Goal: Task Accomplishment & Management: Use online tool/utility

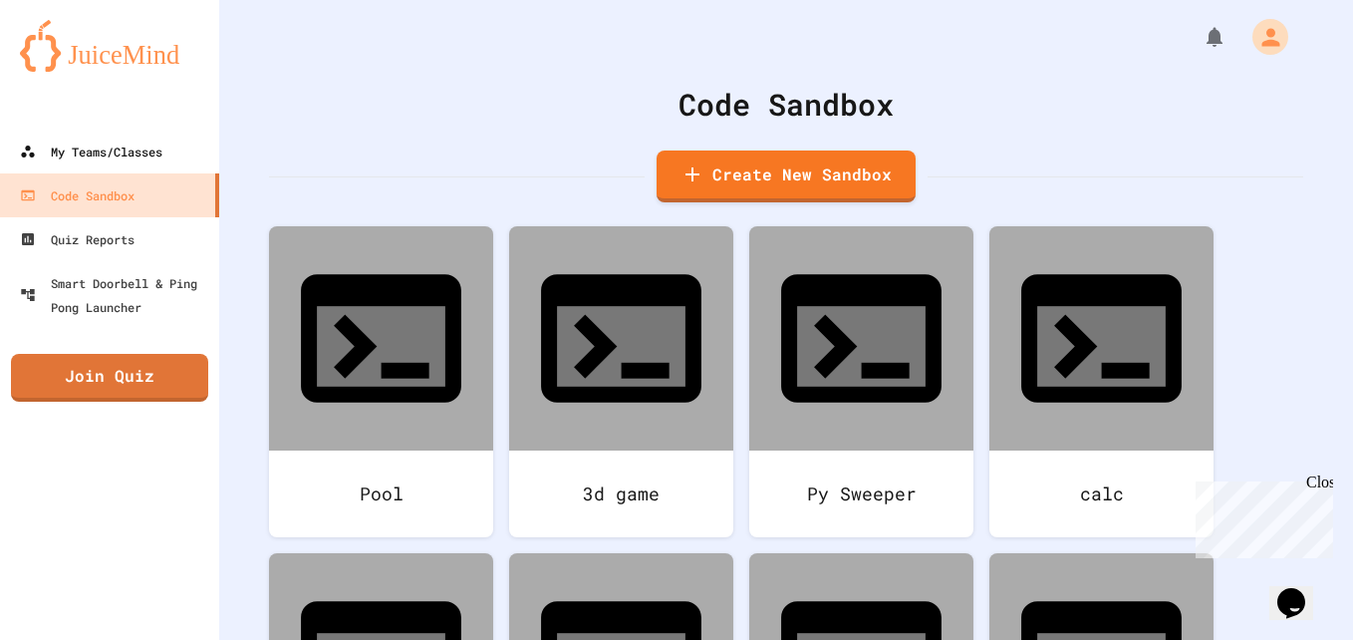
click at [168, 155] on link "My Teams/Classes" at bounding box center [109, 152] width 219 height 44
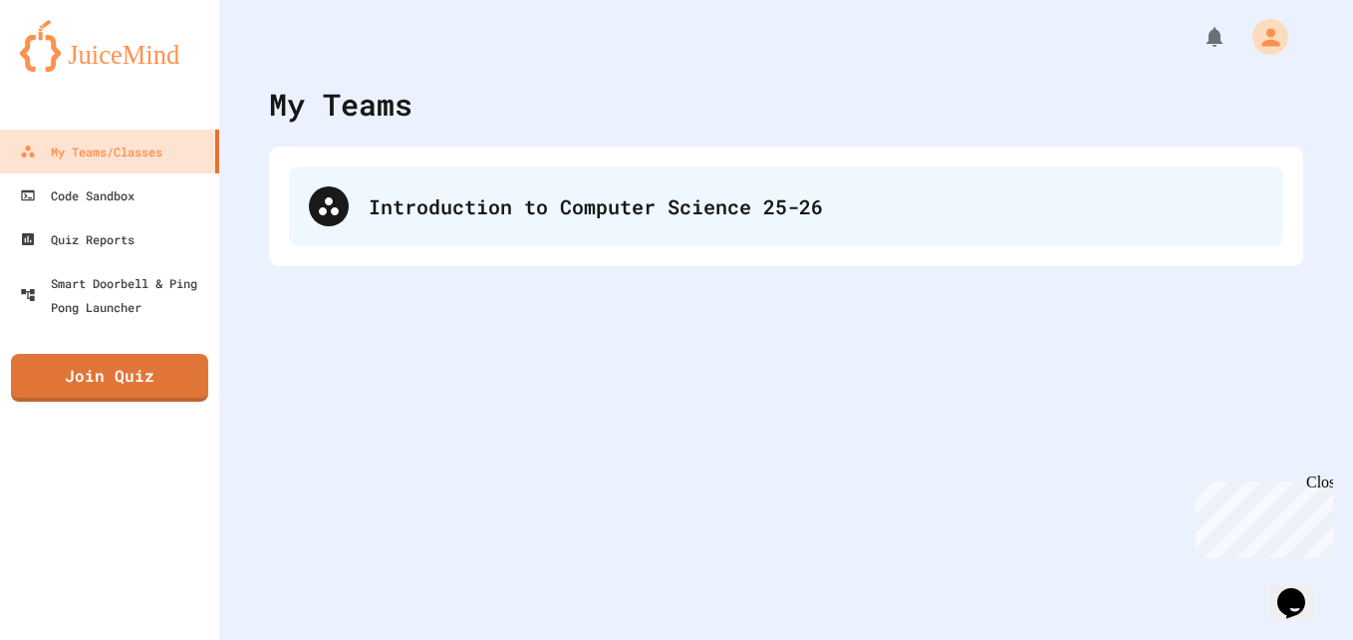
click at [664, 225] on div "Introduction to Computer Science 25-26" at bounding box center [786, 206] width 994 height 80
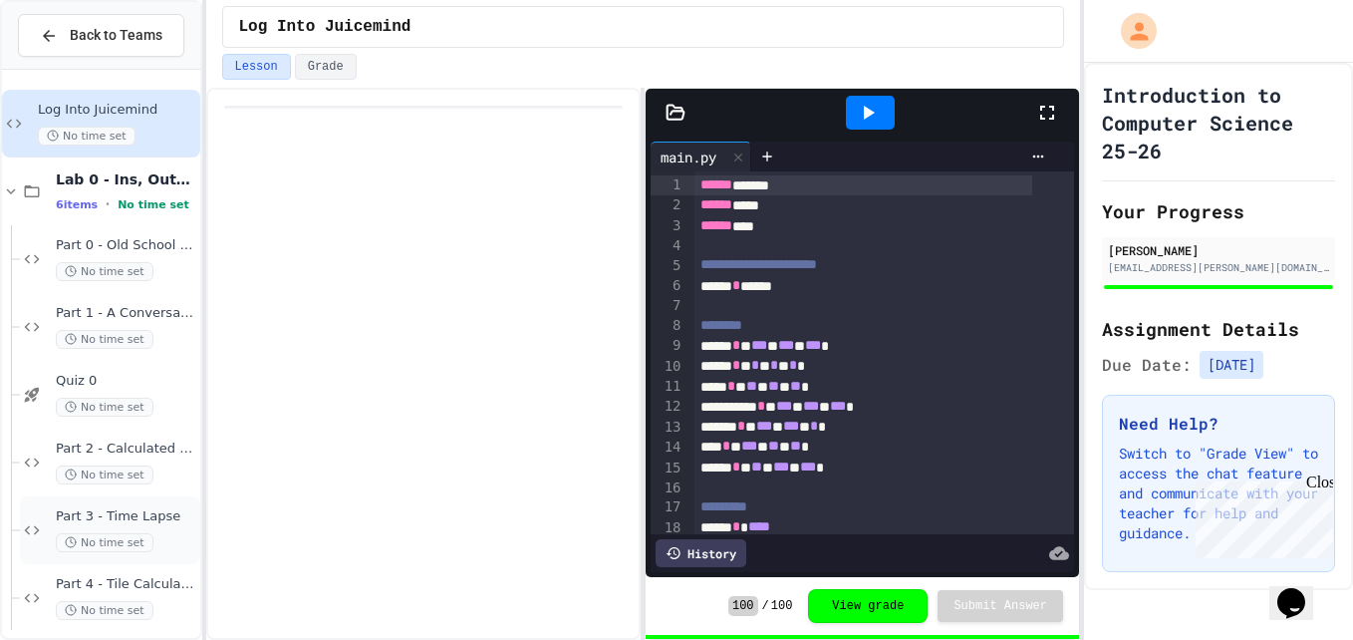
scroll to position [14, 0]
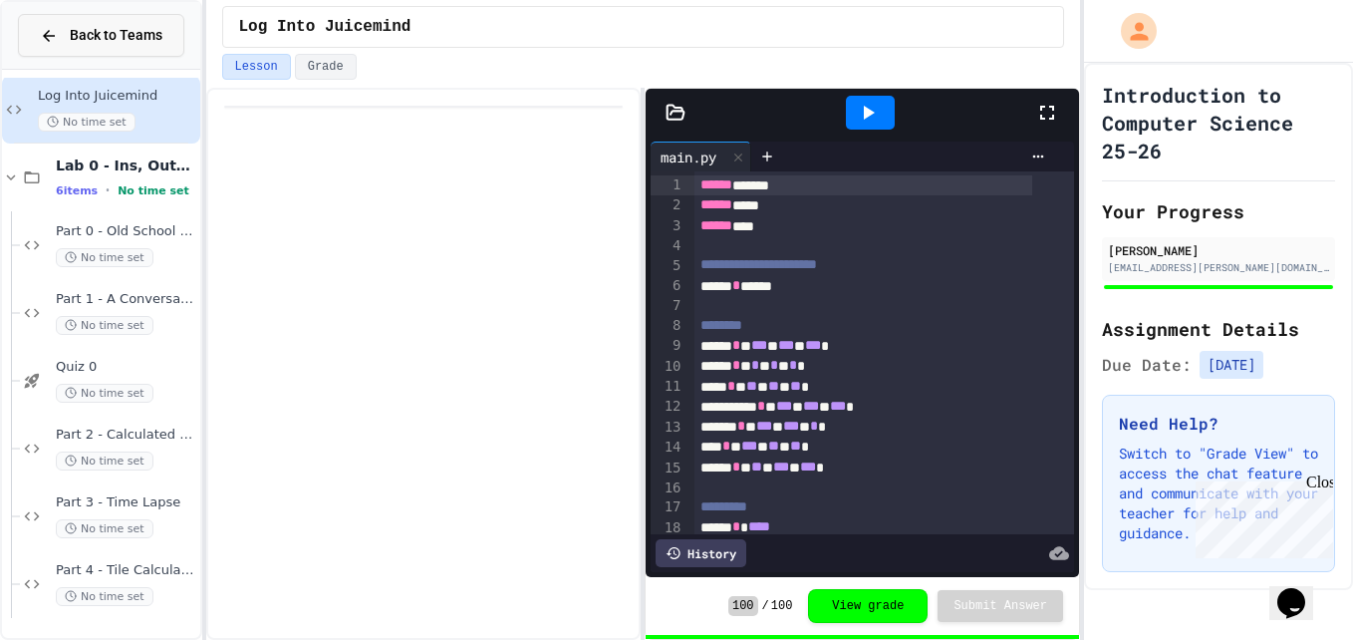
click at [114, 47] on button "Back to Teams" at bounding box center [101, 35] width 166 height 43
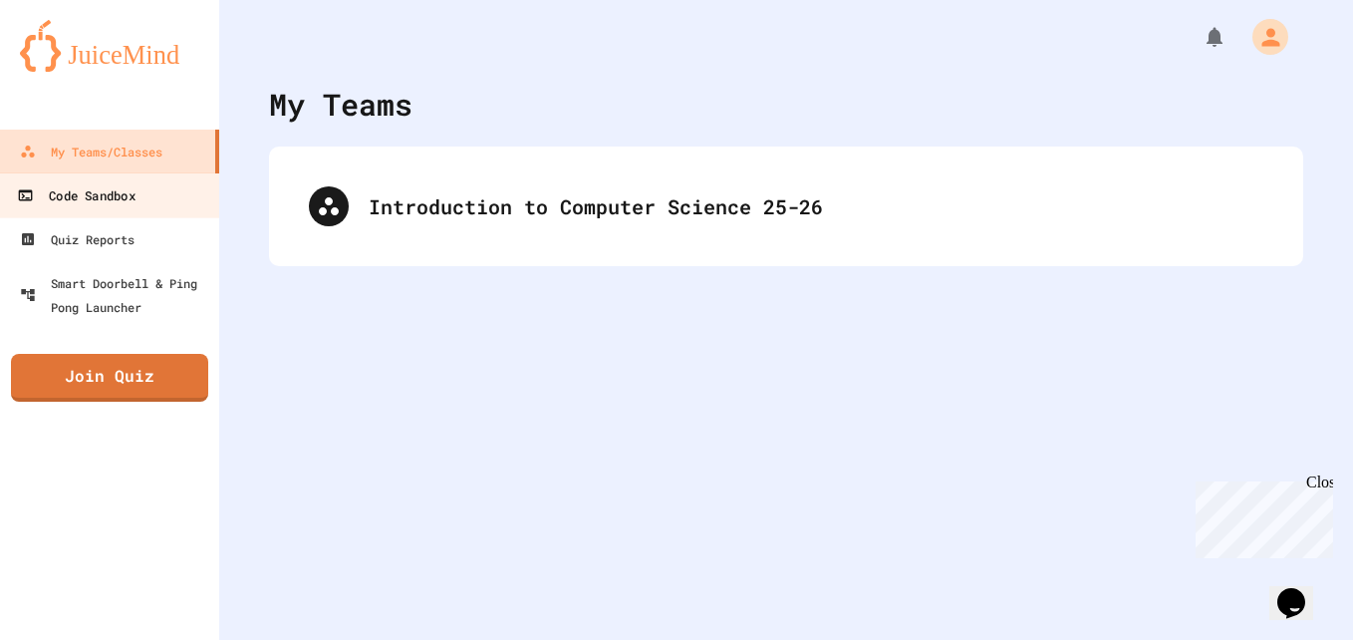
click at [98, 213] on link "Code Sandbox" at bounding box center [110, 194] width 226 height 45
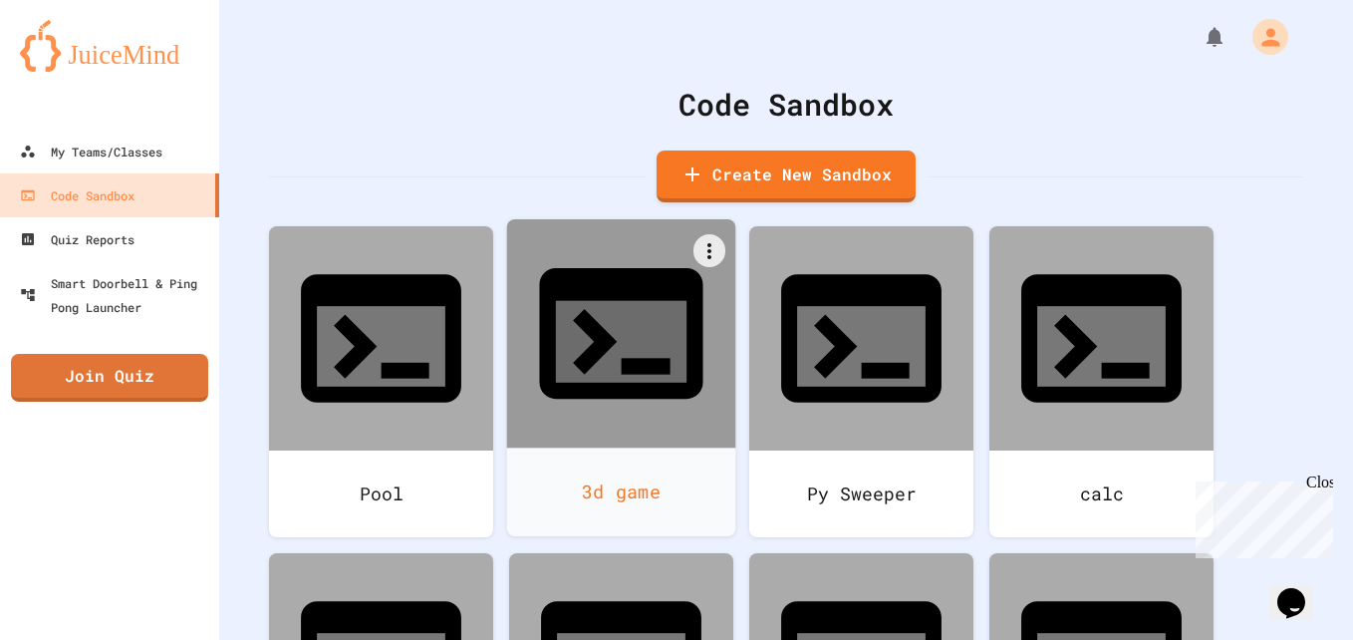
click at [611, 447] on div "3d game" at bounding box center [621, 491] width 229 height 89
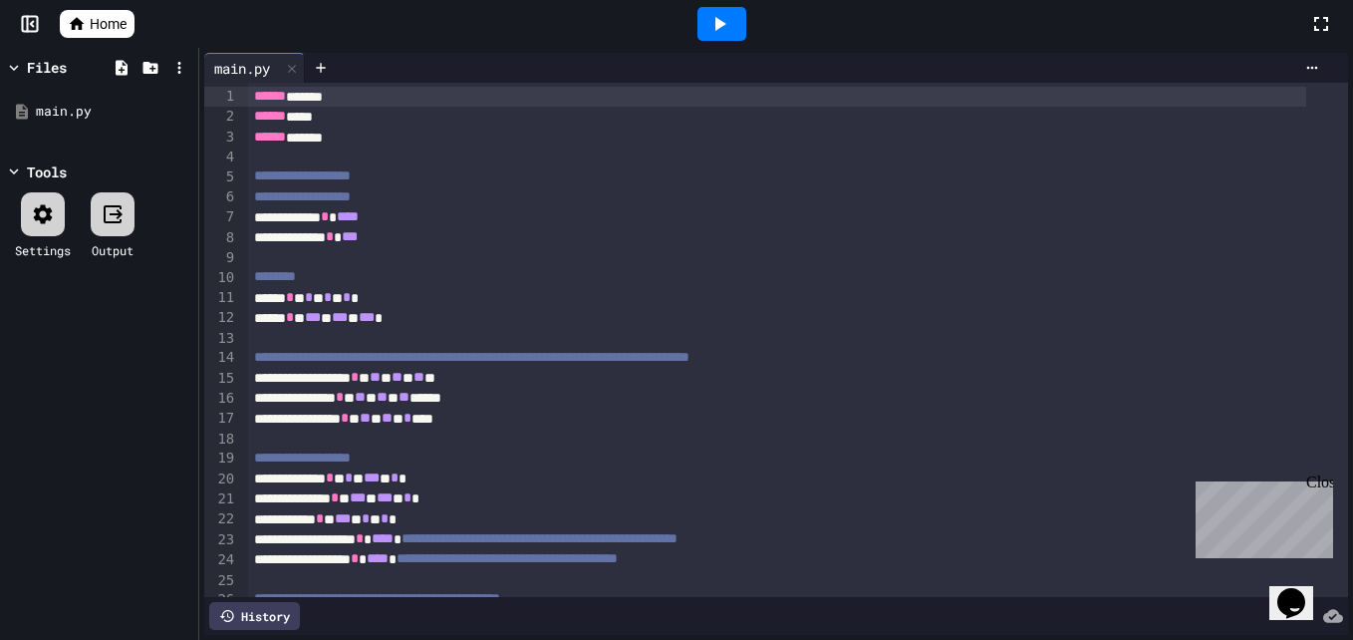
click at [89, 26] on link "Home" at bounding box center [97, 24] width 75 height 28
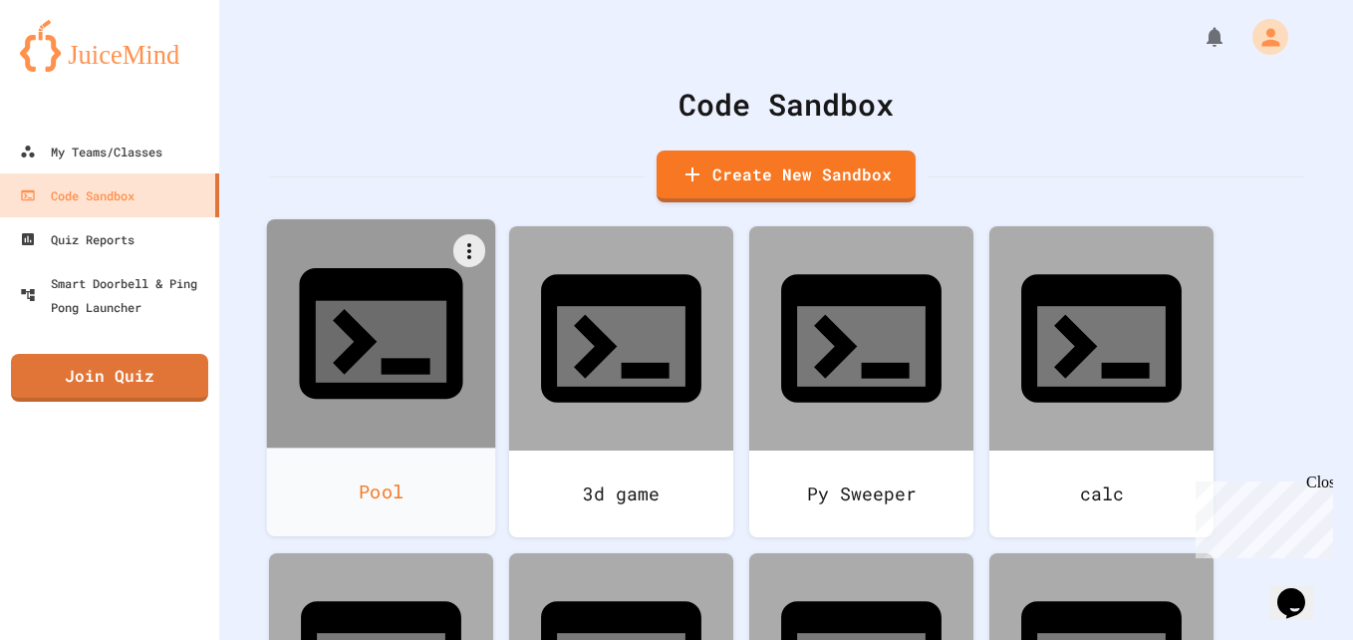
click at [409, 447] on div "Pool" at bounding box center [381, 491] width 229 height 89
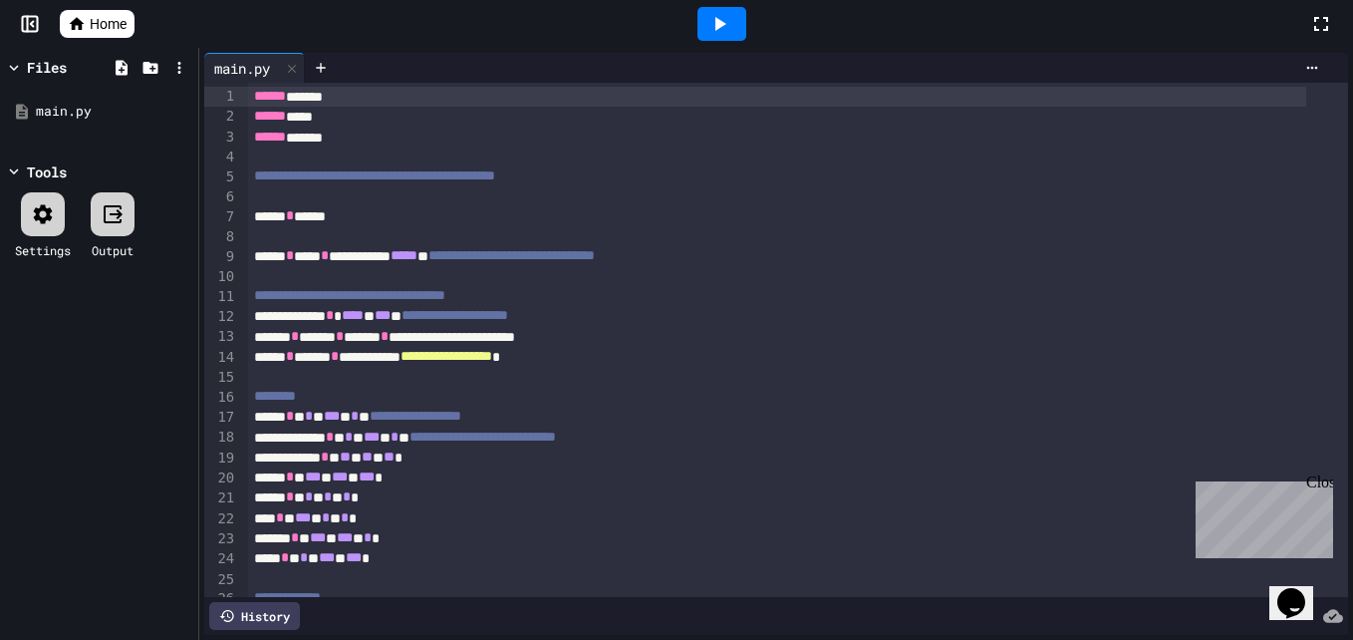
click at [714, 20] on icon at bounding box center [719, 24] width 24 height 24
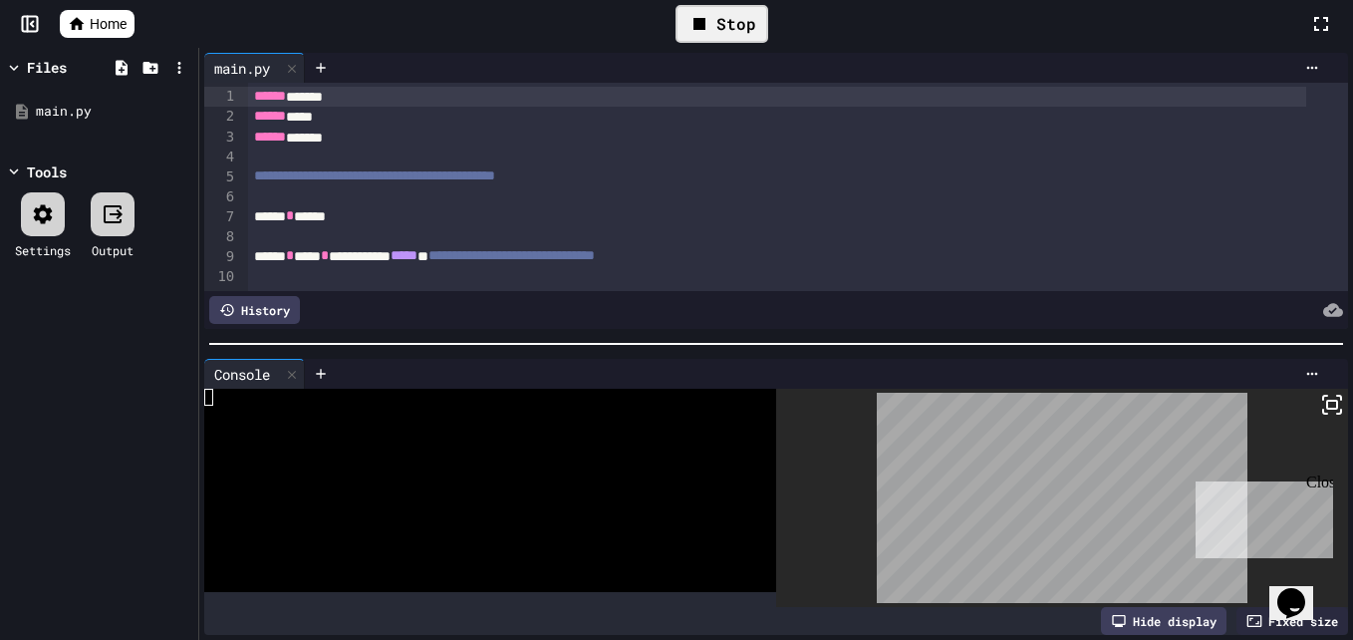
click at [1320, 393] on icon at bounding box center [1332, 405] width 24 height 24
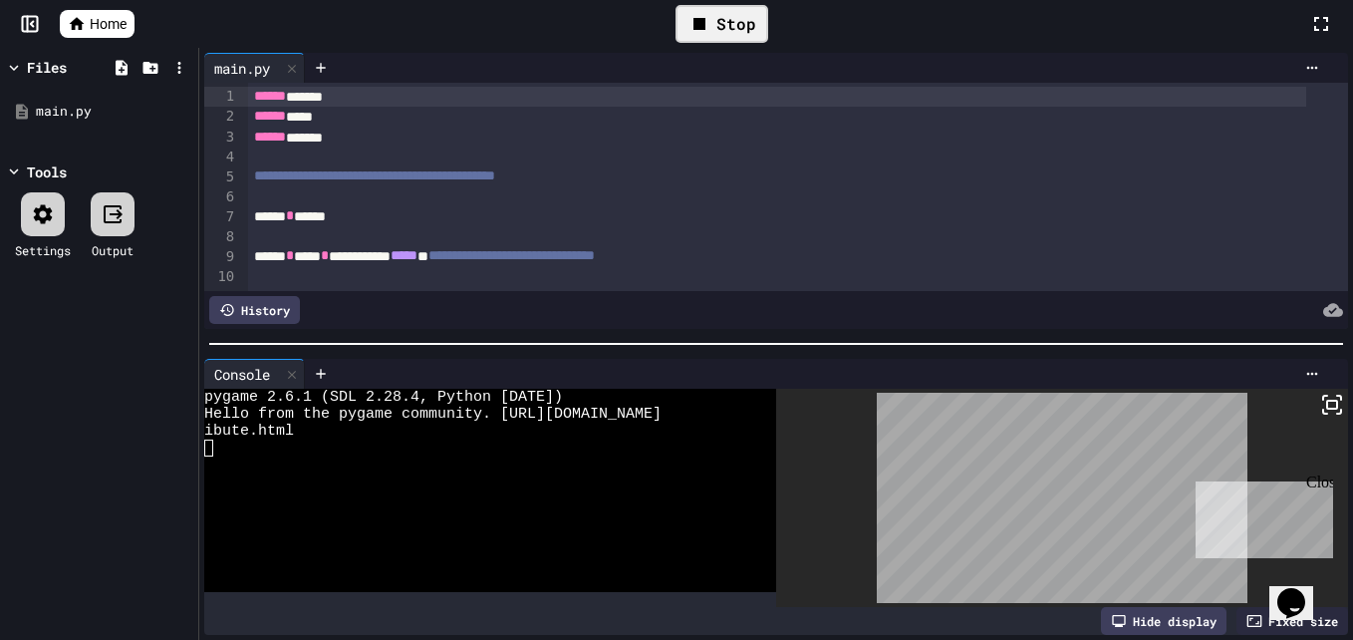
click at [720, 32] on div "Stop" at bounding box center [722, 24] width 93 height 38
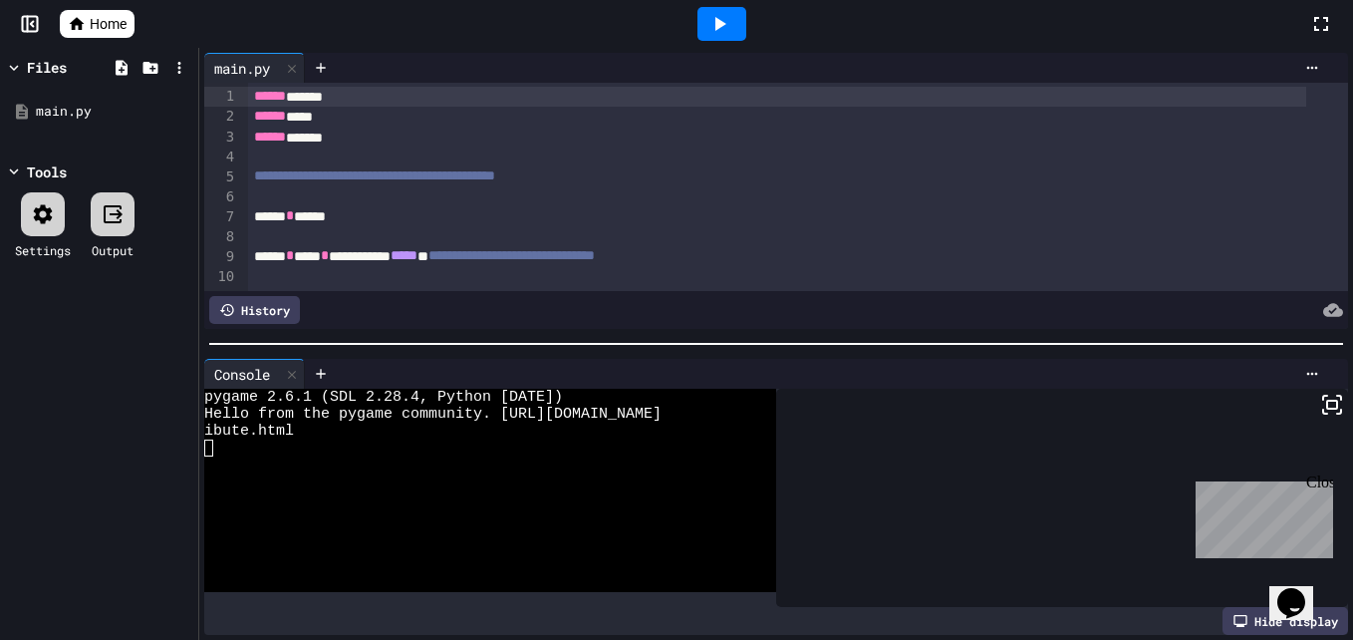
click at [123, 19] on span "Home" at bounding box center [108, 24] width 37 height 20
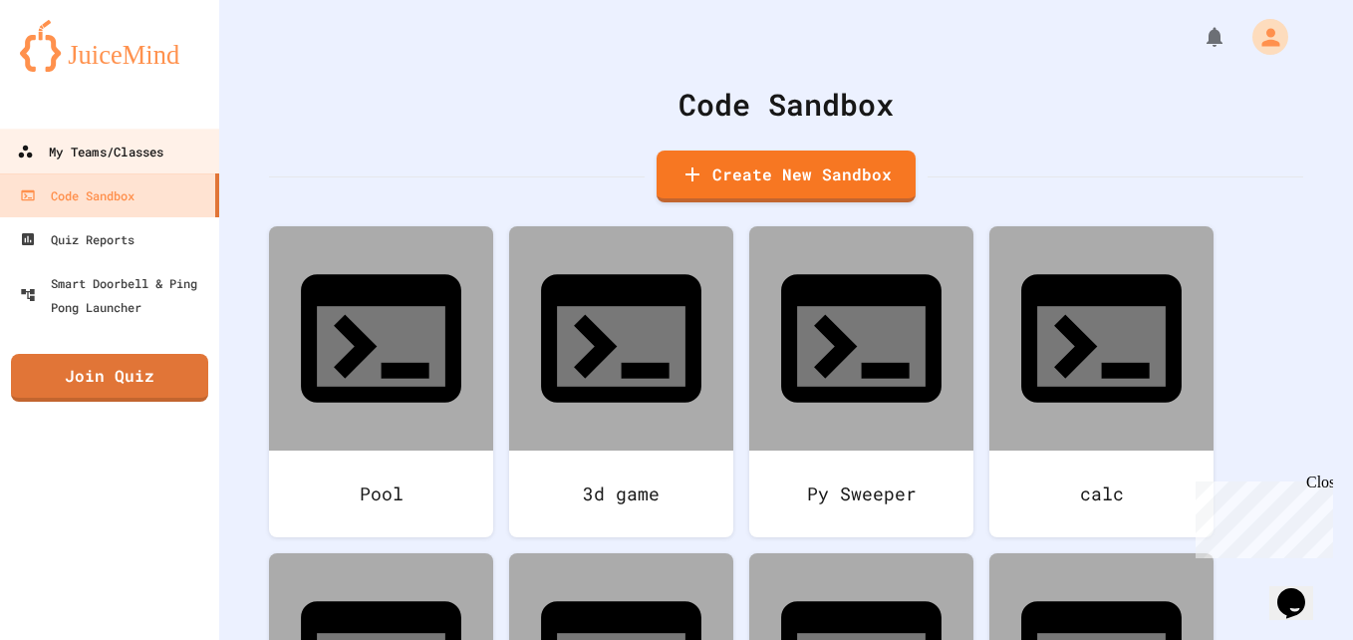
click at [126, 160] on div "My Teams/Classes" at bounding box center [90, 151] width 146 height 25
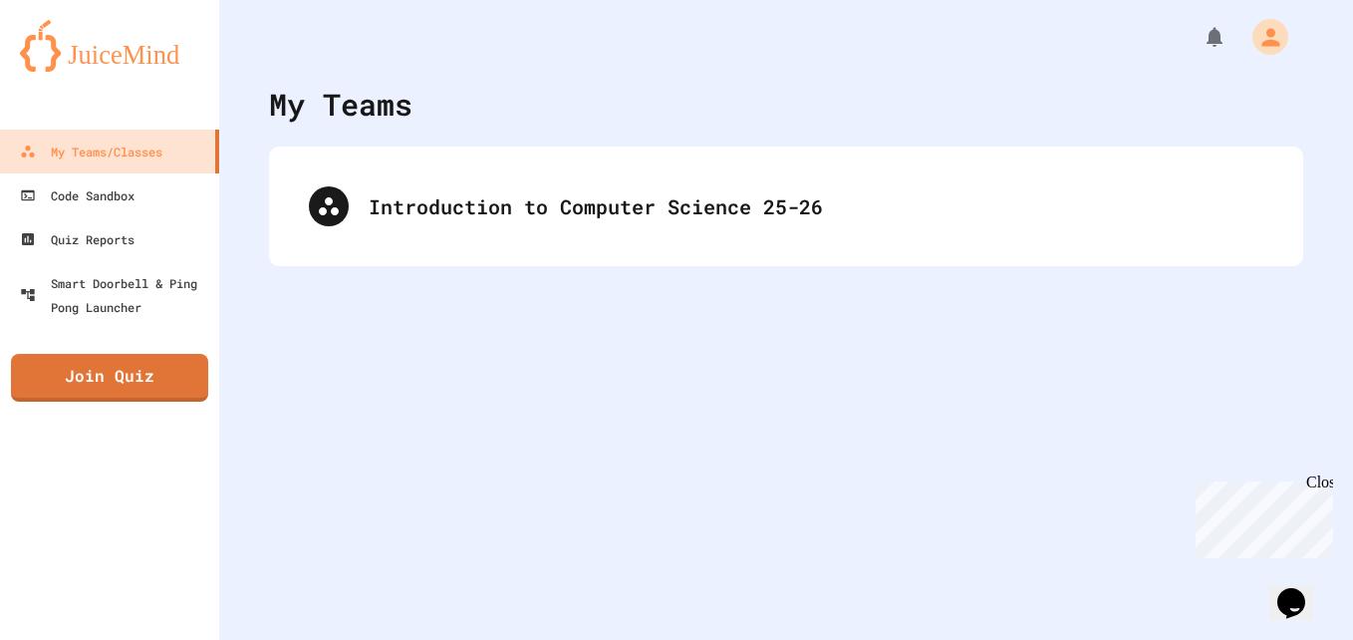
click at [515, 149] on div "Introduction to Computer Science 25-26" at bounding box center [786, 206] width 1034 height 120
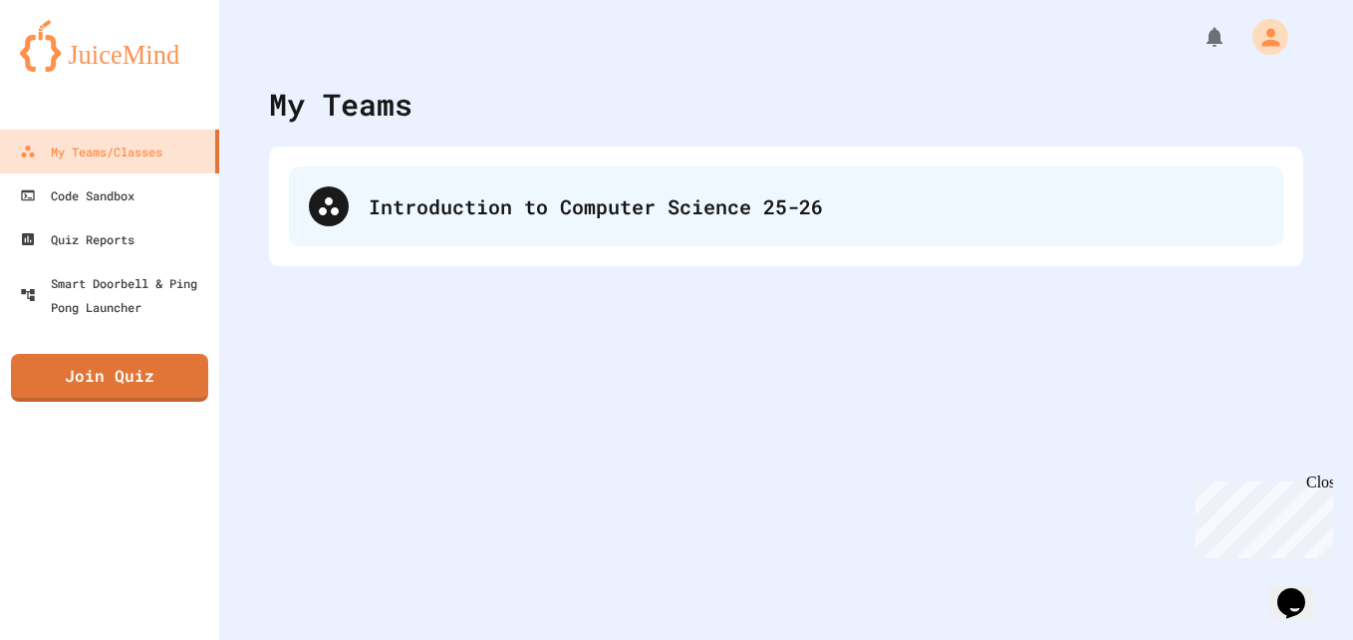
click at [522, 175] on div "Introduction to Computer Science 25-26" at bounding box center [786, 206] width 994 height 80
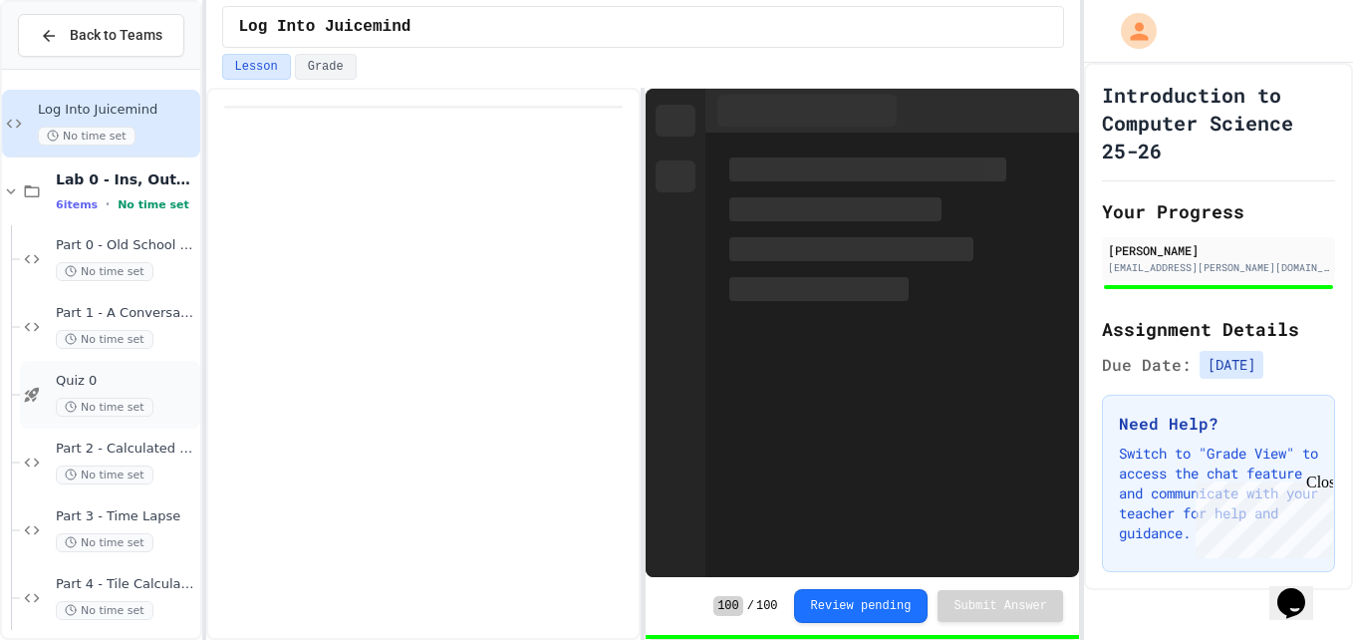
scroll to position [14, 0]
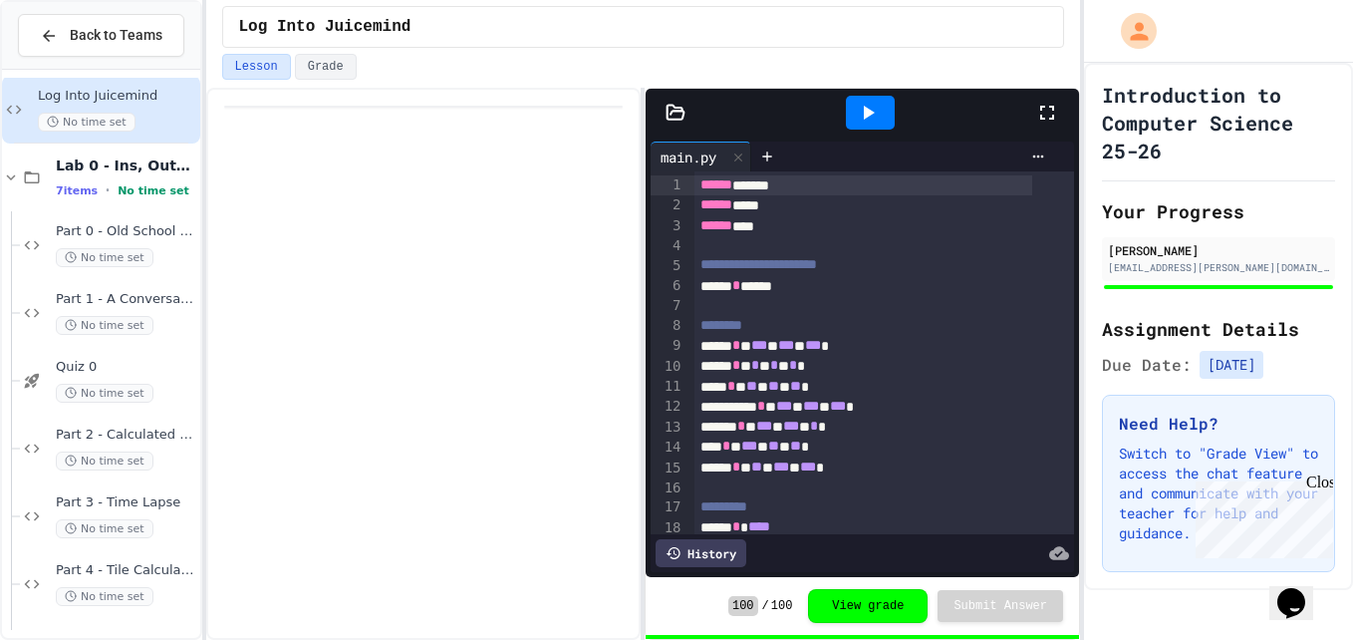
scroll to position [82, 0]
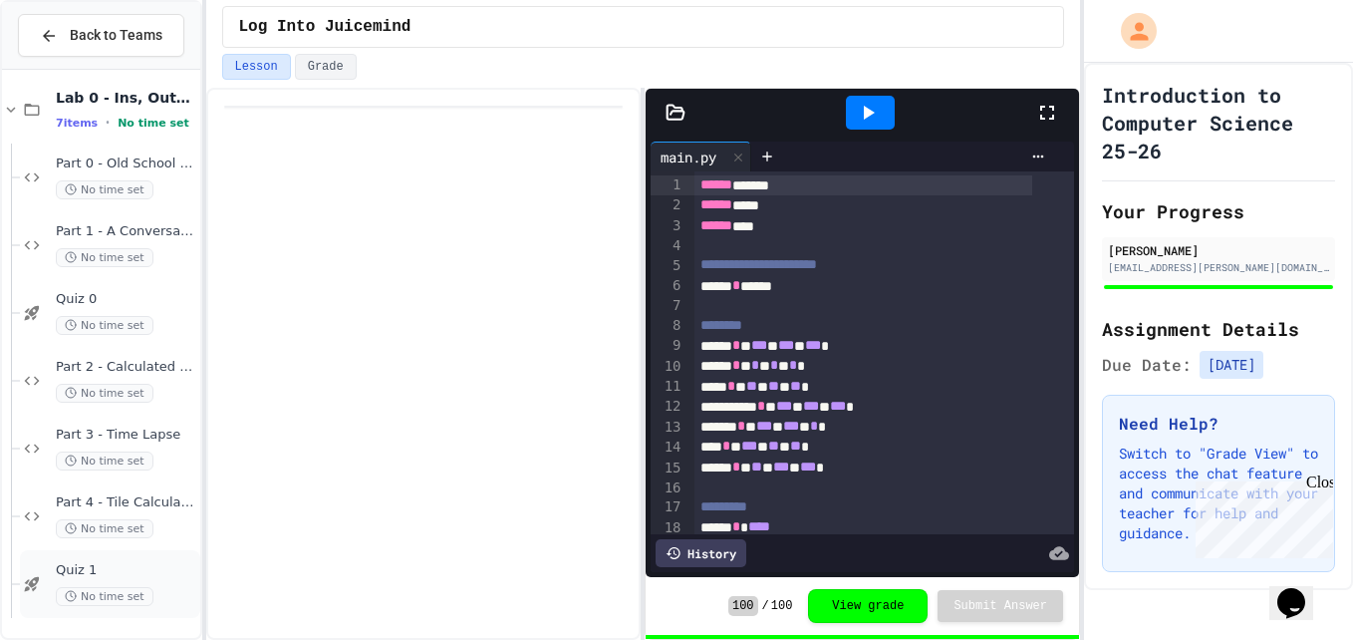
click at [120, 567] on span "Quiz 1" at bounding box center [126, 570] width 140 height 17
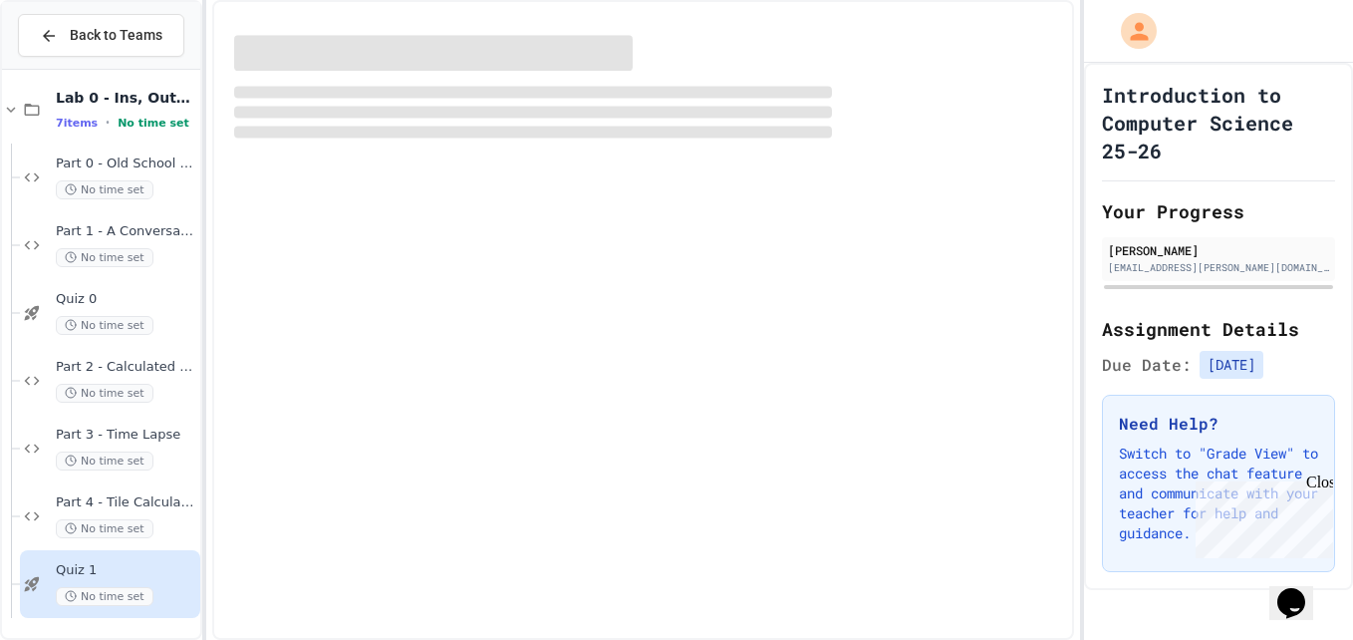
scroll to position [58, 0]
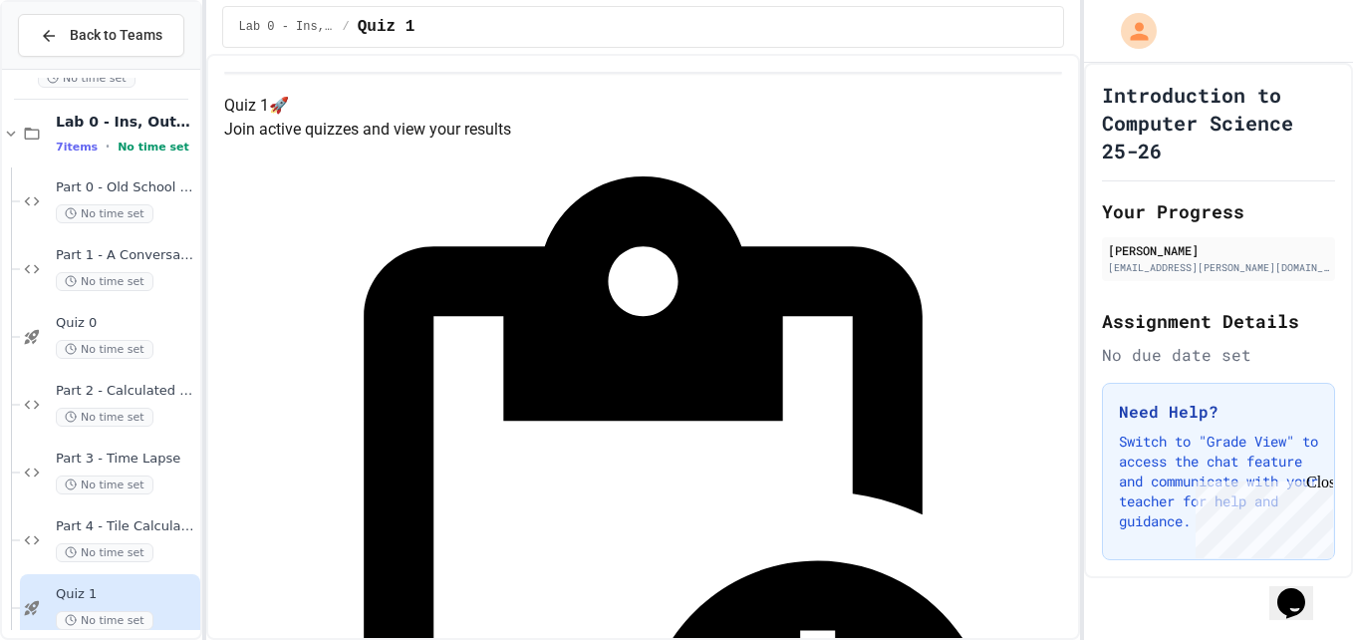
click at [136, 32] on span "Back to Teams" at bounding box center [116, 35] width 93 height 21
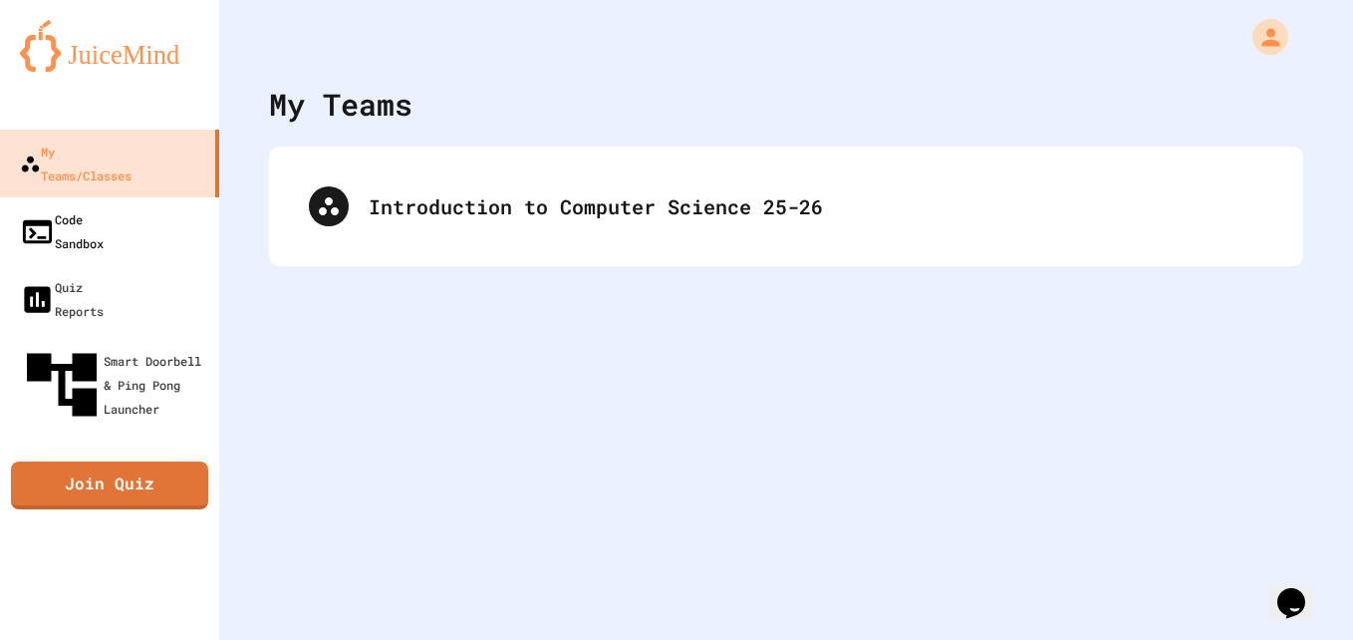
click at [123, 210] on link "Code Sandbox" at bounding box center [109, 231] width 219 height 68
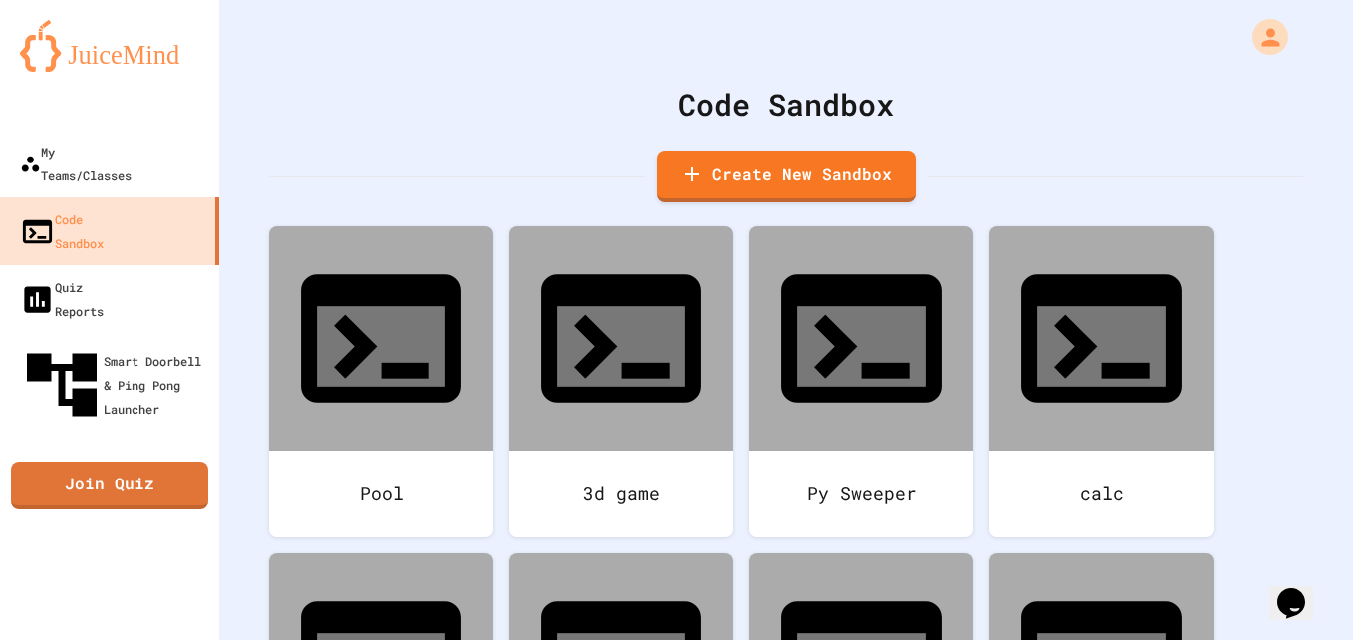
click at [795, 180] on link "Create New Sandbox" at bounding box center [786, 176] width 259 height 52
drag, startPoint x: 587, startPoint y: 221, endPoint x: 200, endPoint y: 316, distance: 398.0
type input "****"
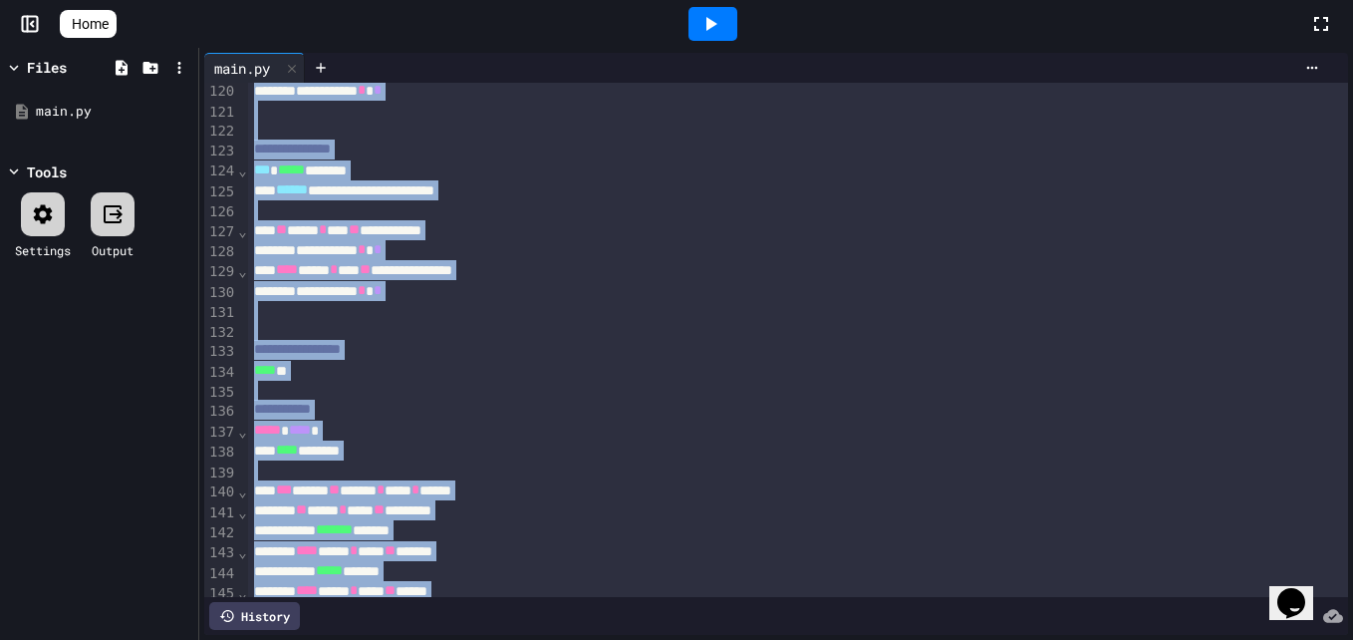
scroll to position [2621, 0]
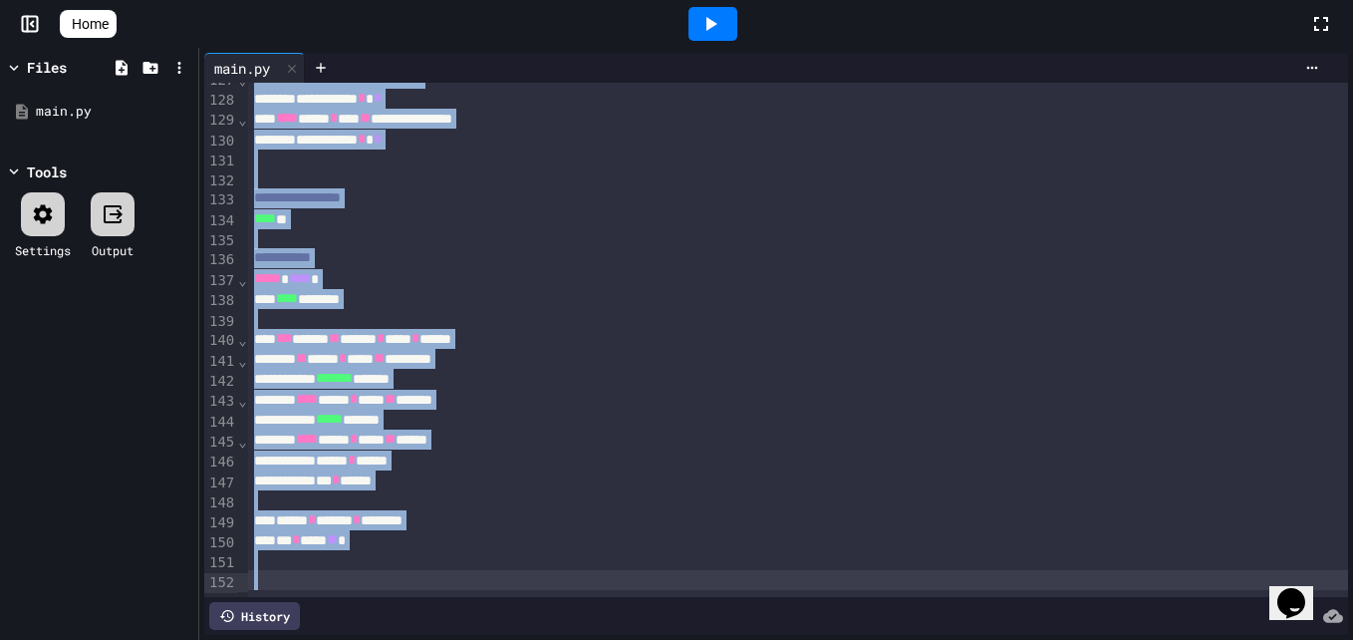
drag, startPoint x: 250, startPoint y: 95, endPoint x: 316, endPoint y: 689, distance: 598.4
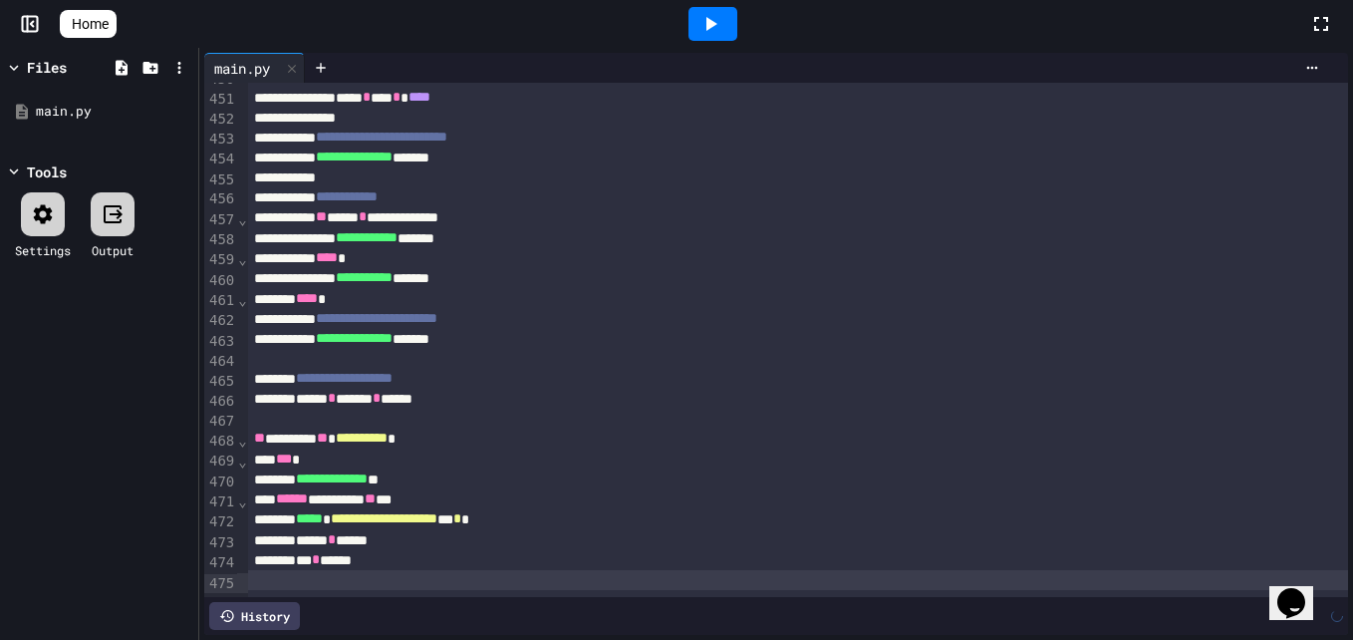
scroll to position [8825, 0]
click at [715, 14] on icon at bounding box center [710, 24] width 24 height 24
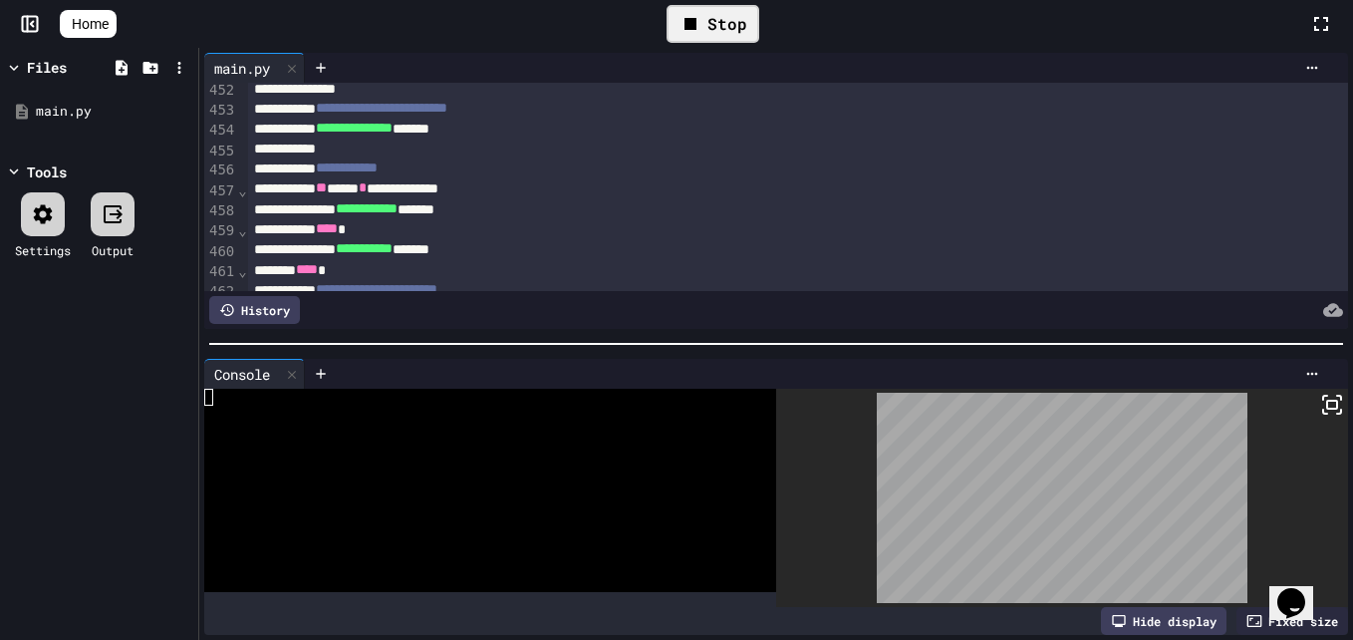
click at [1328, 405] on icon at bounding box center [1332, 405] width 24 height 24
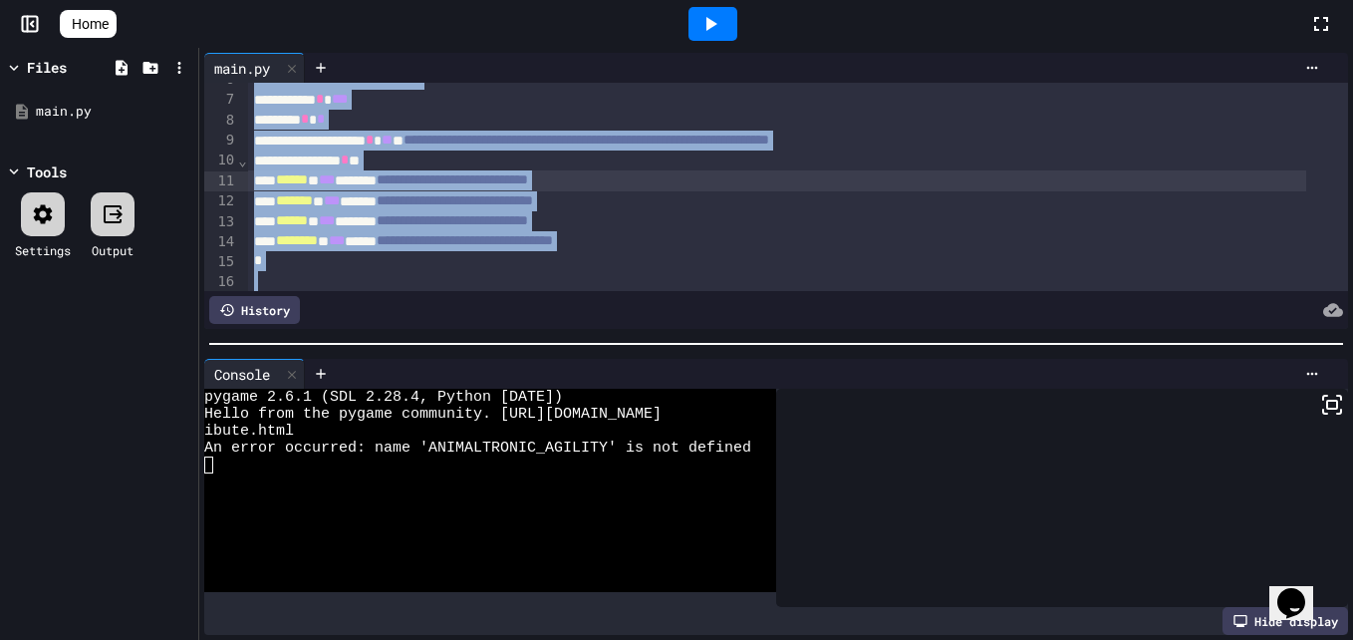
scroll to position [0, 0]
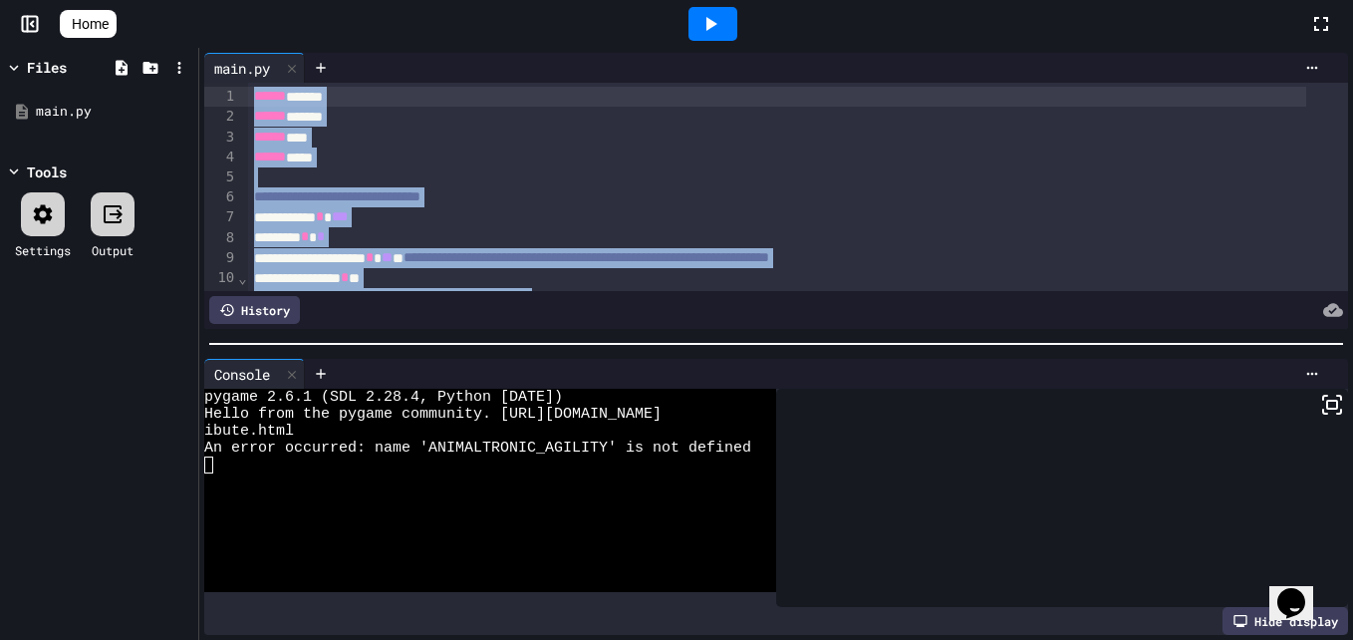
drag, startPoint x: 446, startPoint y: 249, endPoint x: 443, endPoint y: -74, distance: 322.8
click at [443, 0] on html "**********" at bounding box center [676, 320] width 1353 height 640
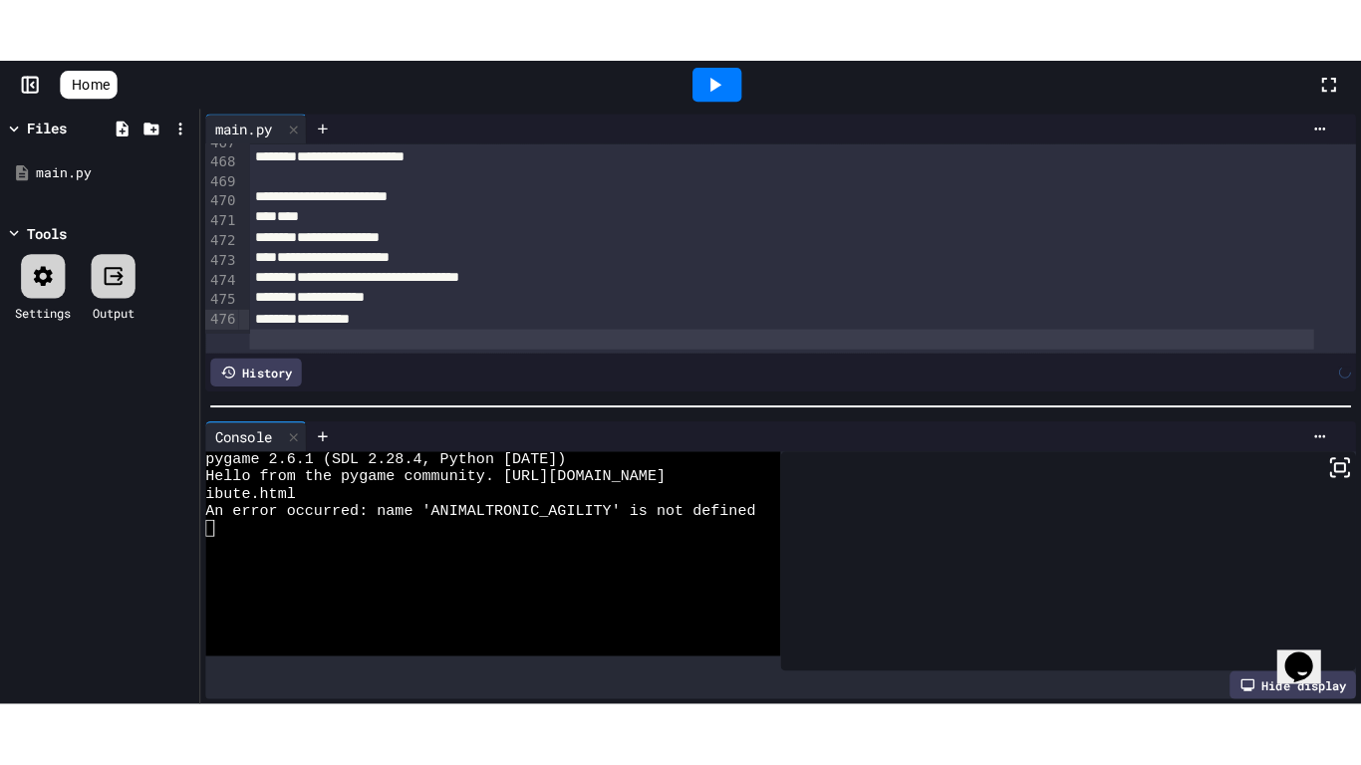
scroll to position [9136, 0]
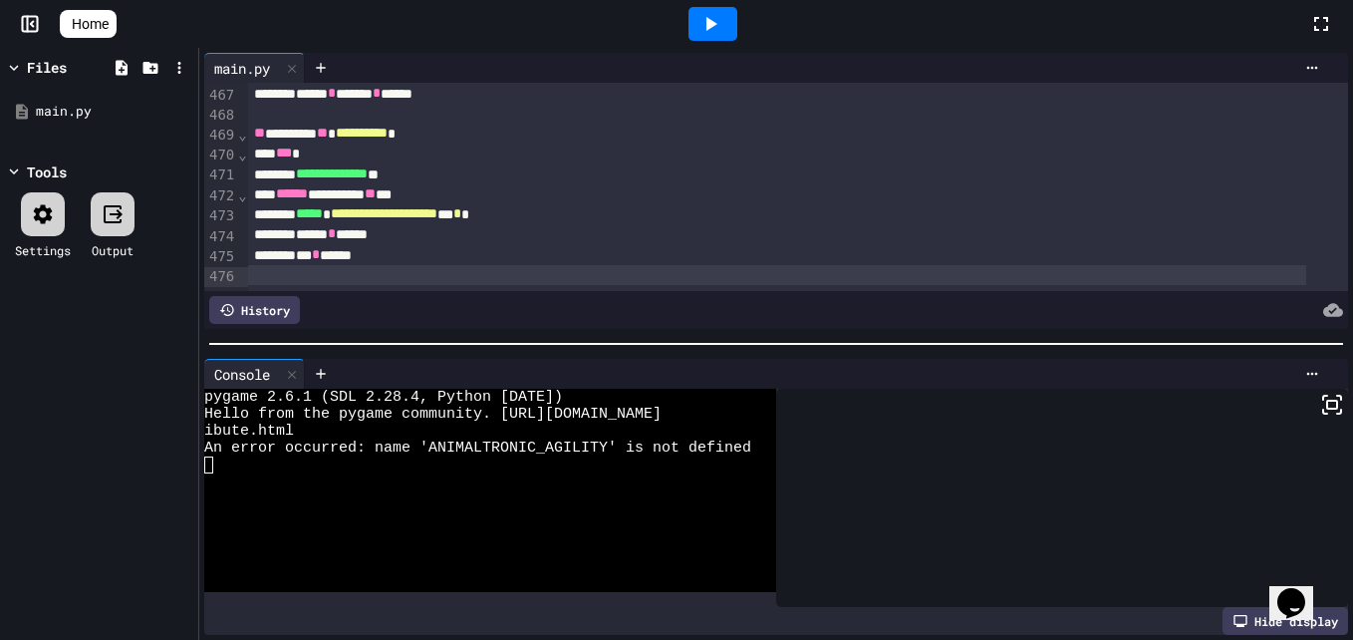
click at [710, 12] on icon at bounding box center [710, 24] width 24 height 24
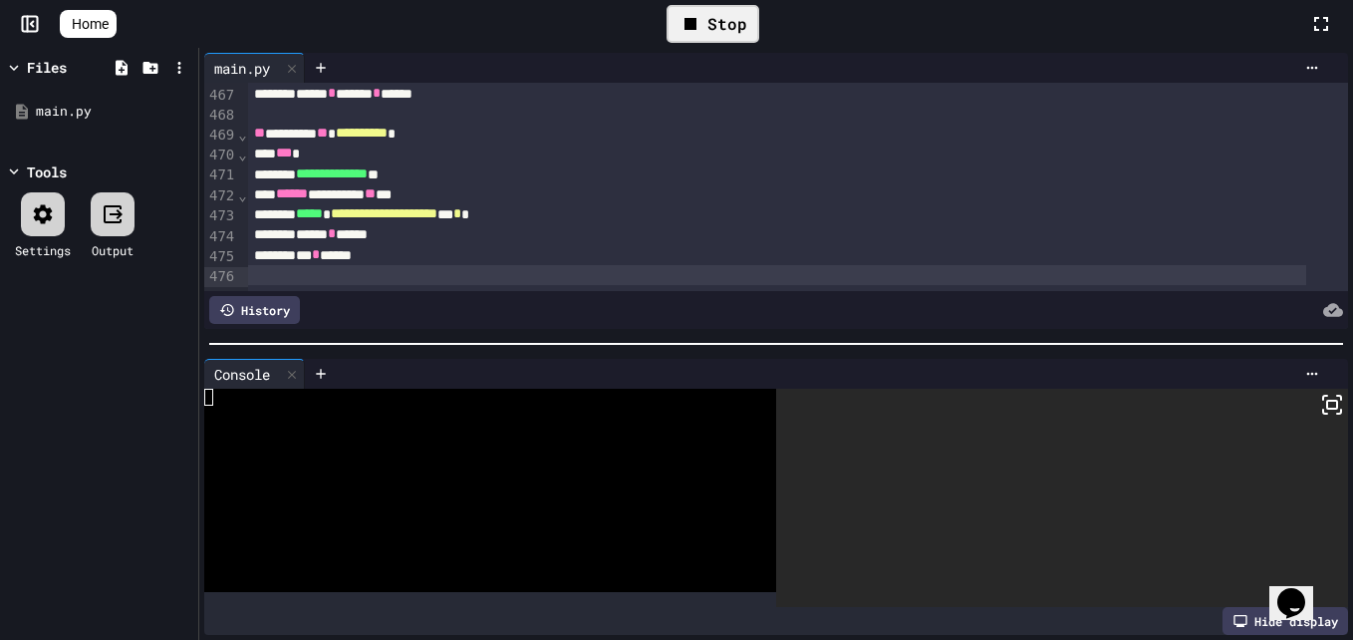
click at [1309, 413] on div at bounding box center [1062, 498] width 572 height 218
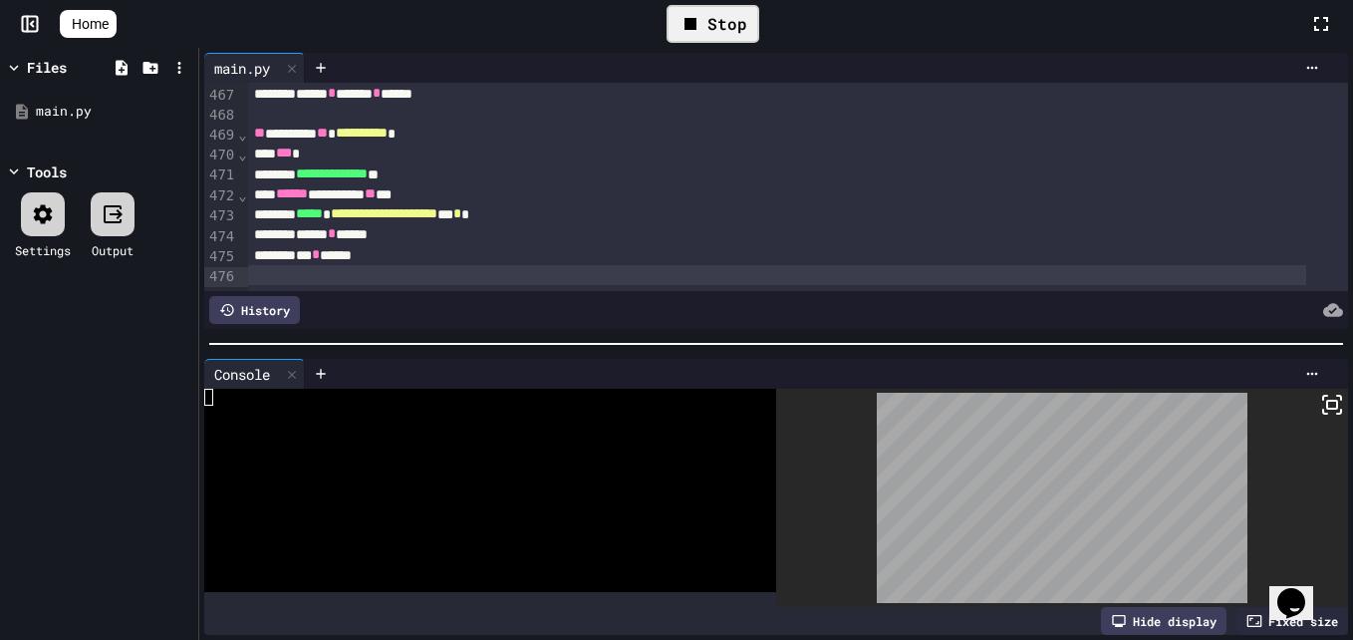
click at [1320, 400] on icon at bounding box center [1332, 405] width 24 height 24
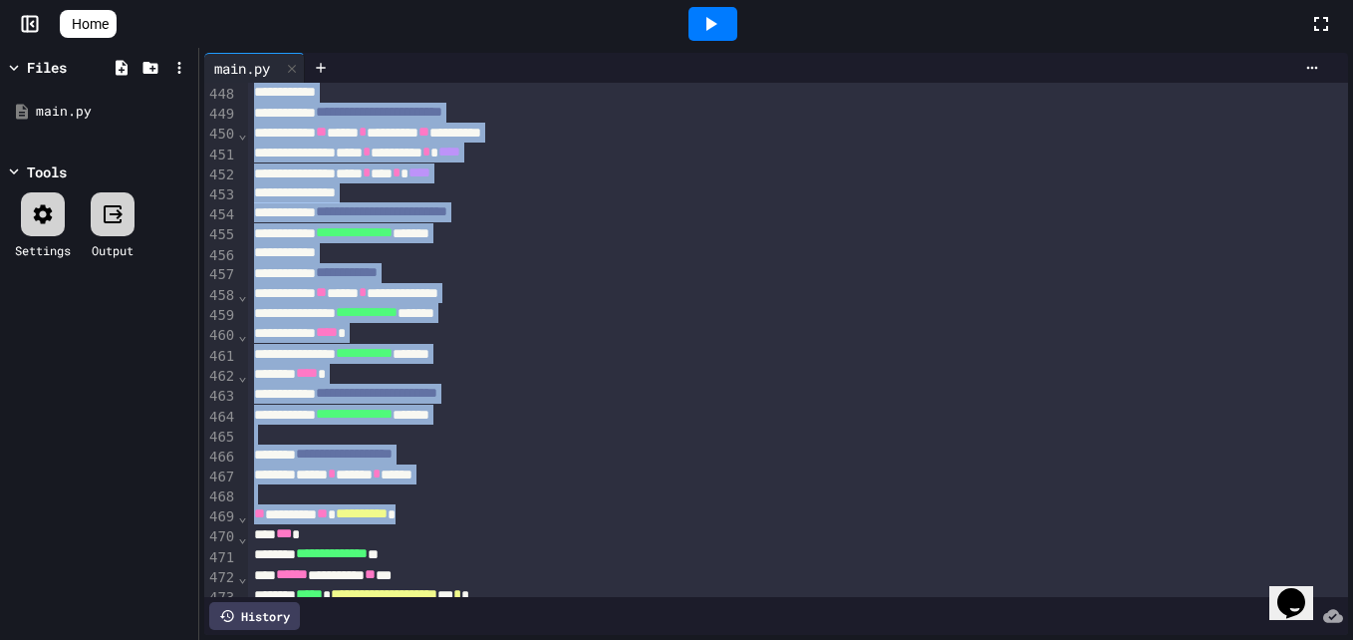
scroll to position [9098, 0]
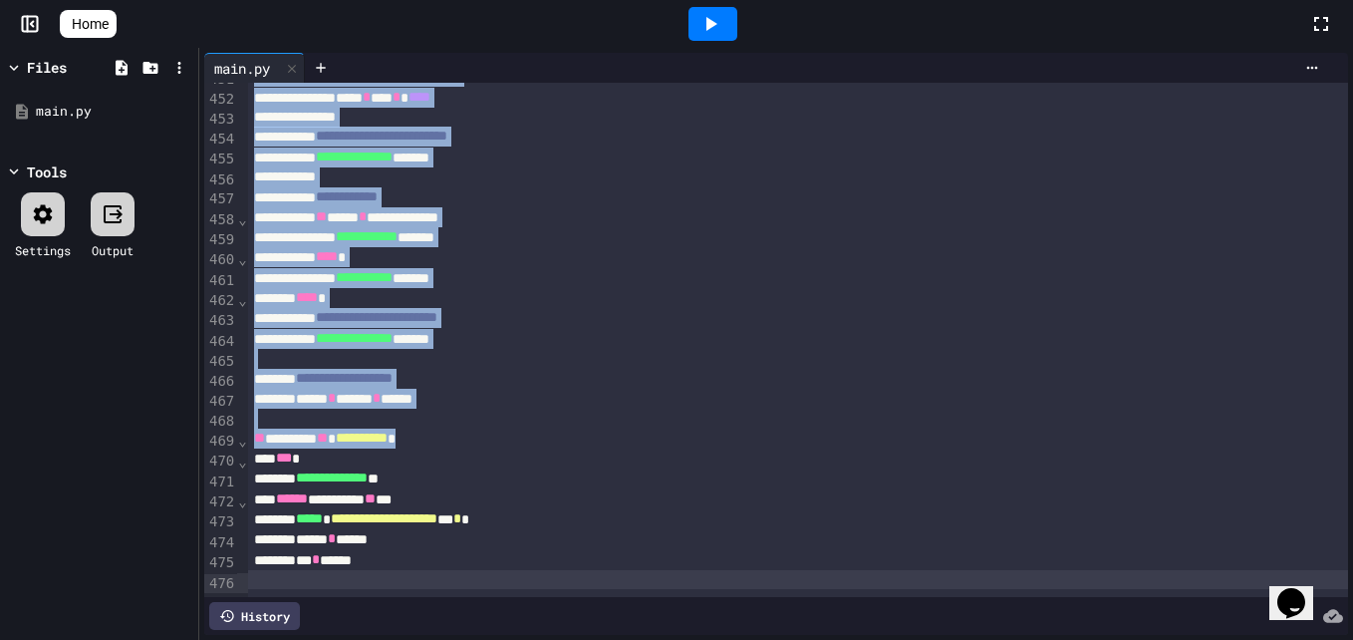
drag, startPoint x: 249, startPoint y: 92, endPoint x: 437, endPoint y: 690, distance: 627.7
click at [437, 639] on html "**********" at bounding box center [676, 320] width 1353 height 640
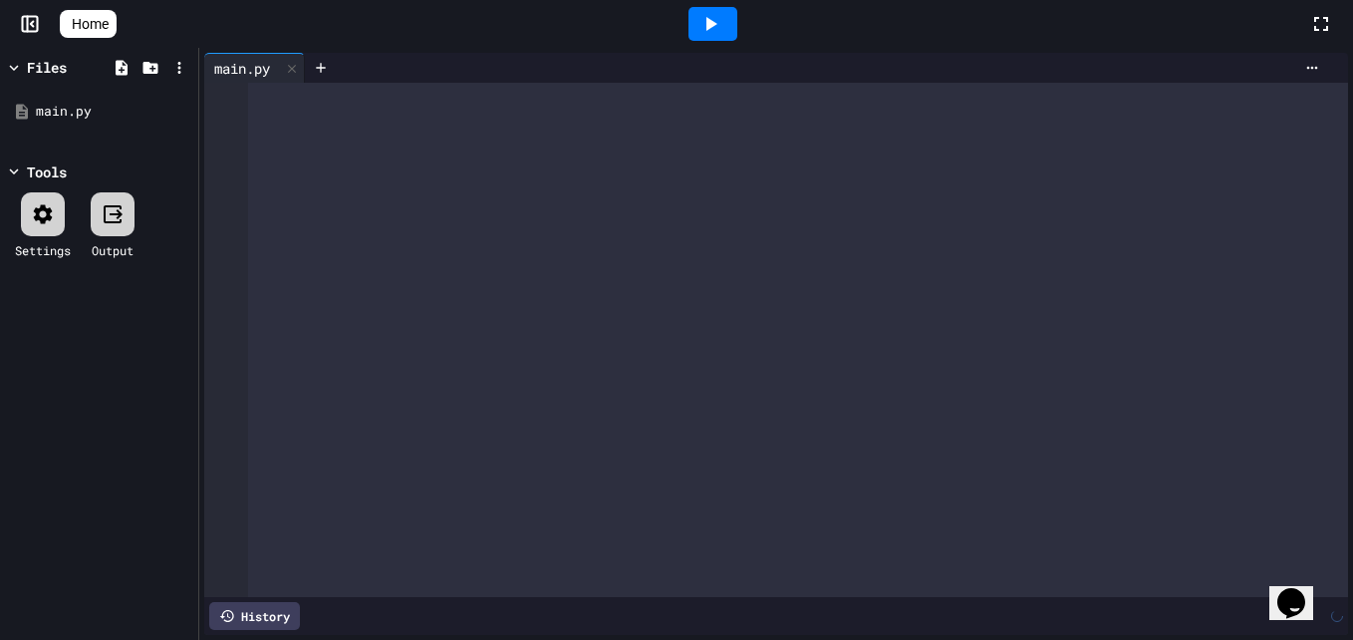
scroll to position [9145, 0]
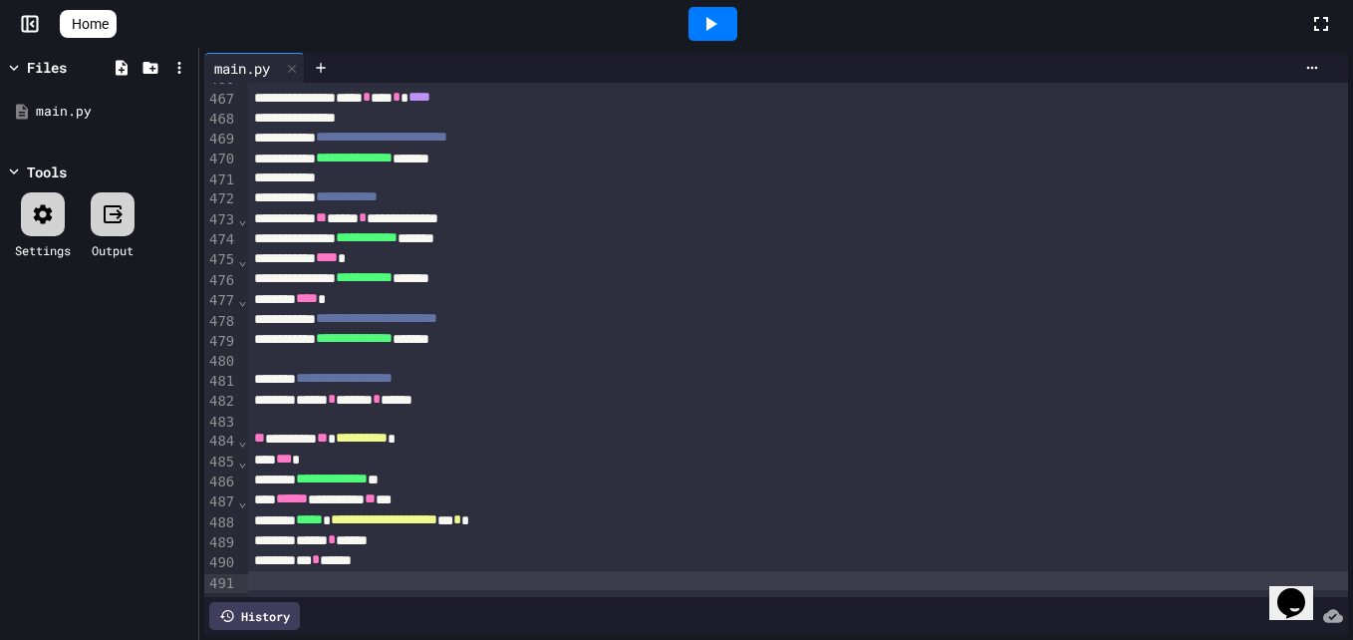
click at [718, 15] on icon at bounding box center [710, 24] width 24 height 24
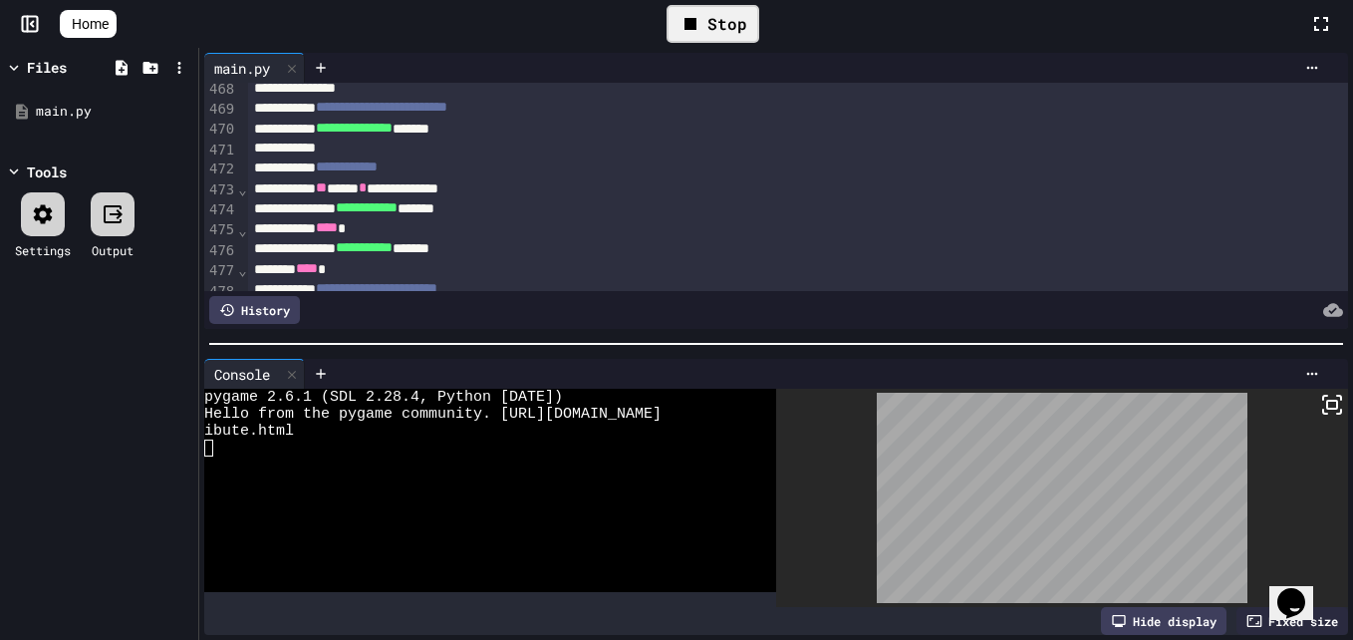
click at [739, 31] on div "Stop" at bounding box center [713, 24] width 93 height 38
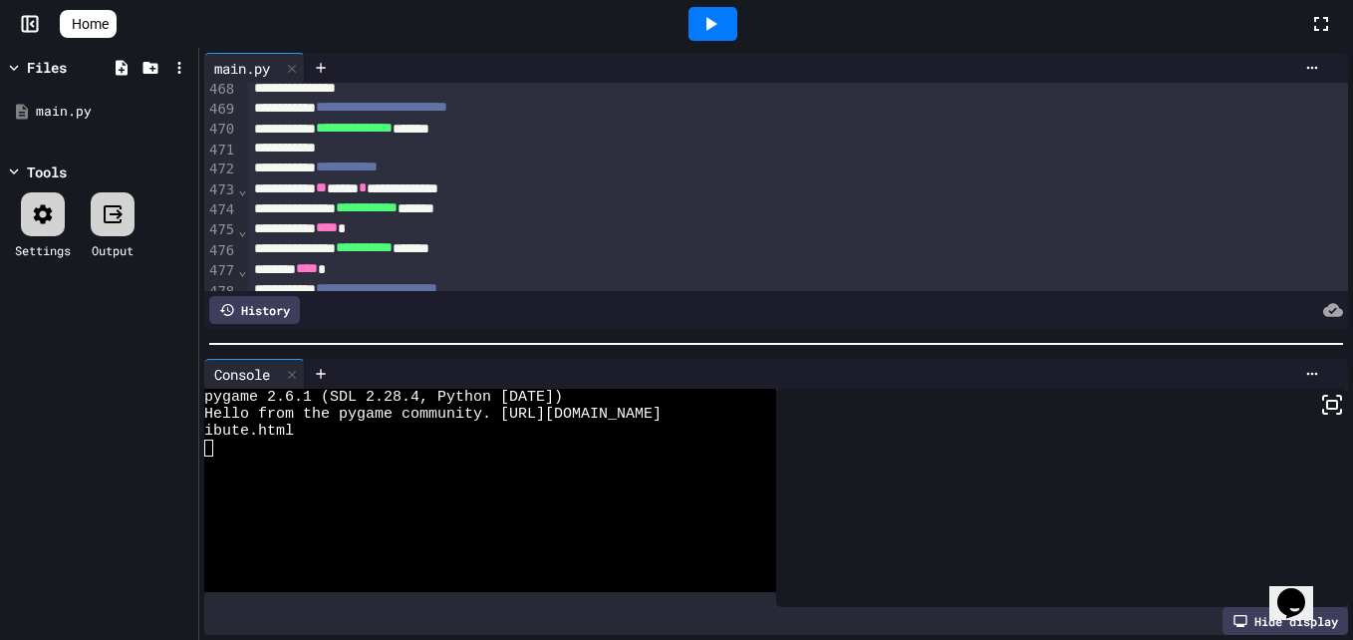
click at [737, 31] on div at bounding box center [712, 24] width 49 height 34
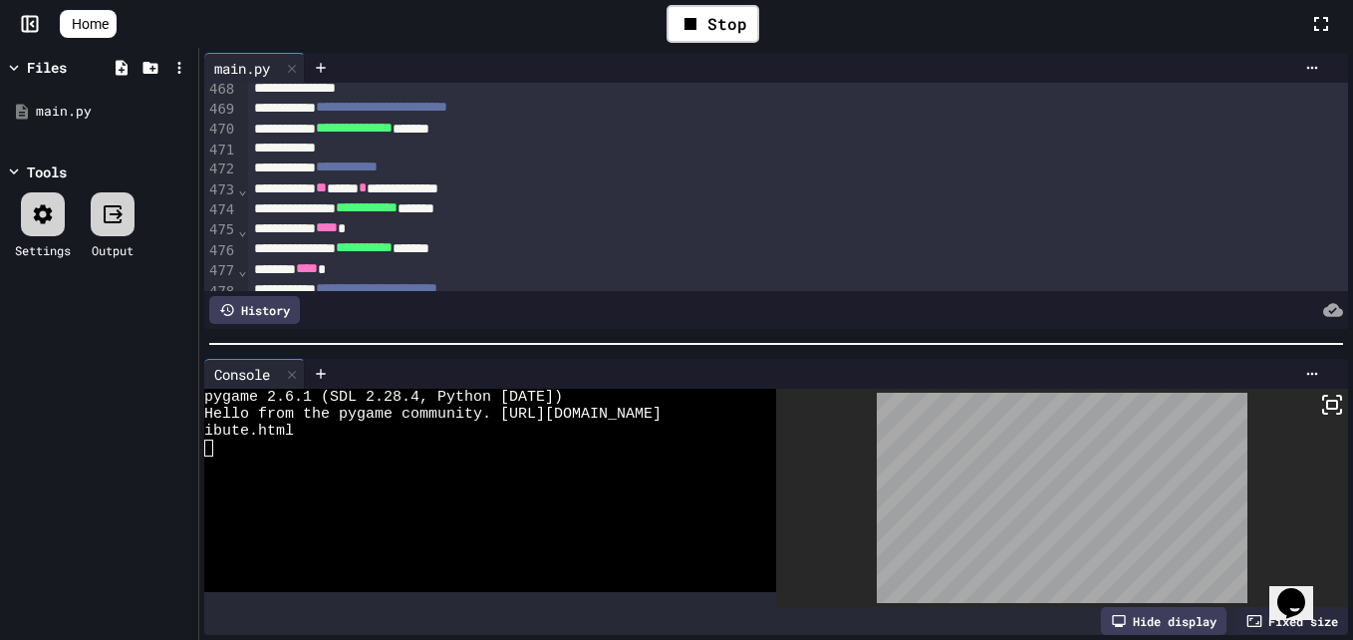
click at [1320, 407] on icon at bounding box center [1332, 405] width 24 height 24
click at [739, 19] on div "Stop" at bounding box center [713, 24] width 93 height 38
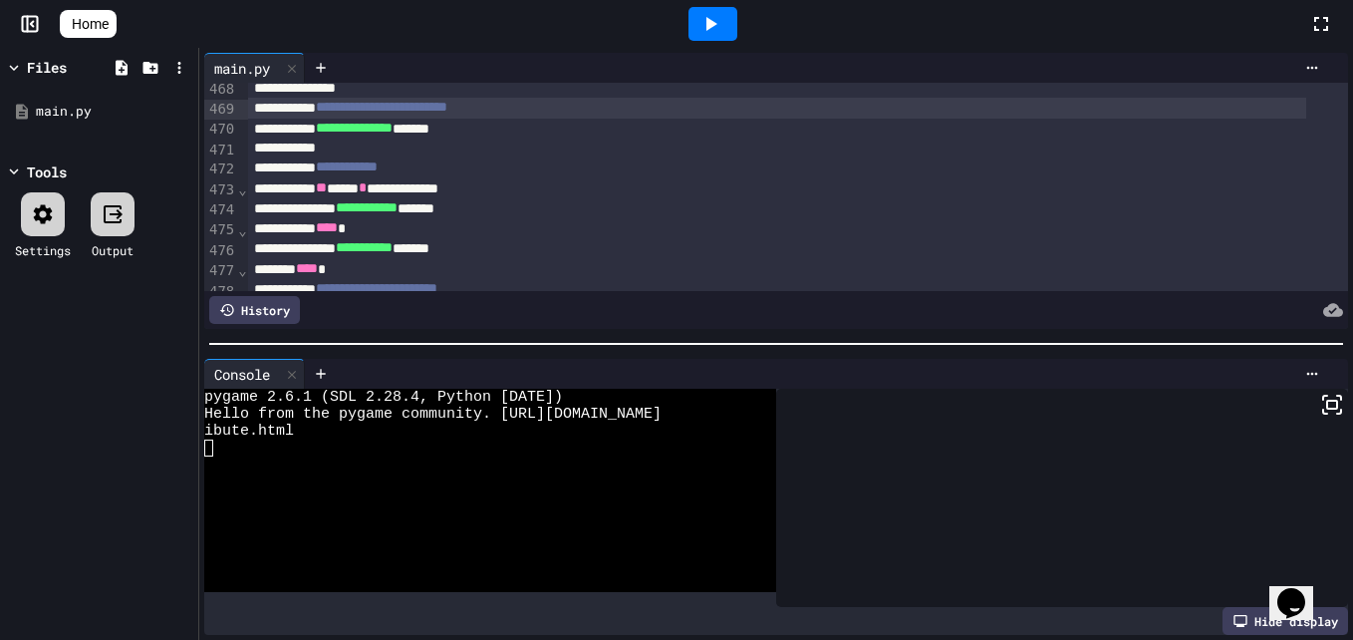
click at [401, 112] on span "**********" at bounding box center [382, 107] width 132 height 14
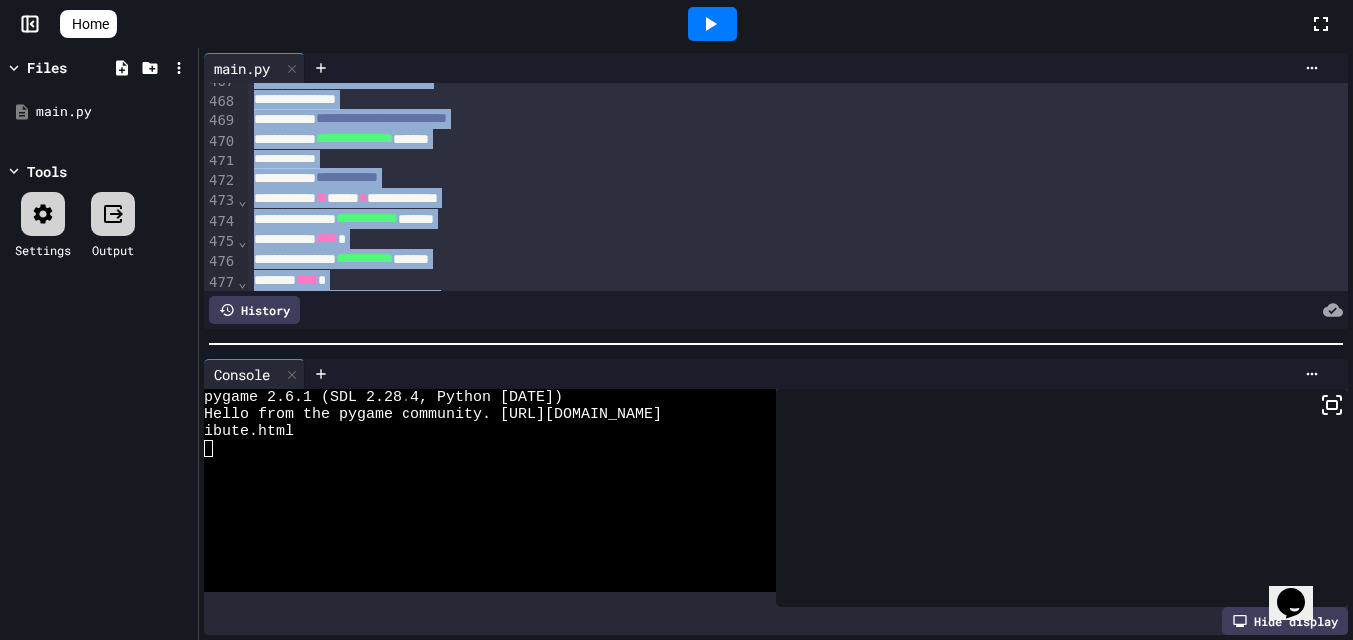
scroll to position [9696, 0]
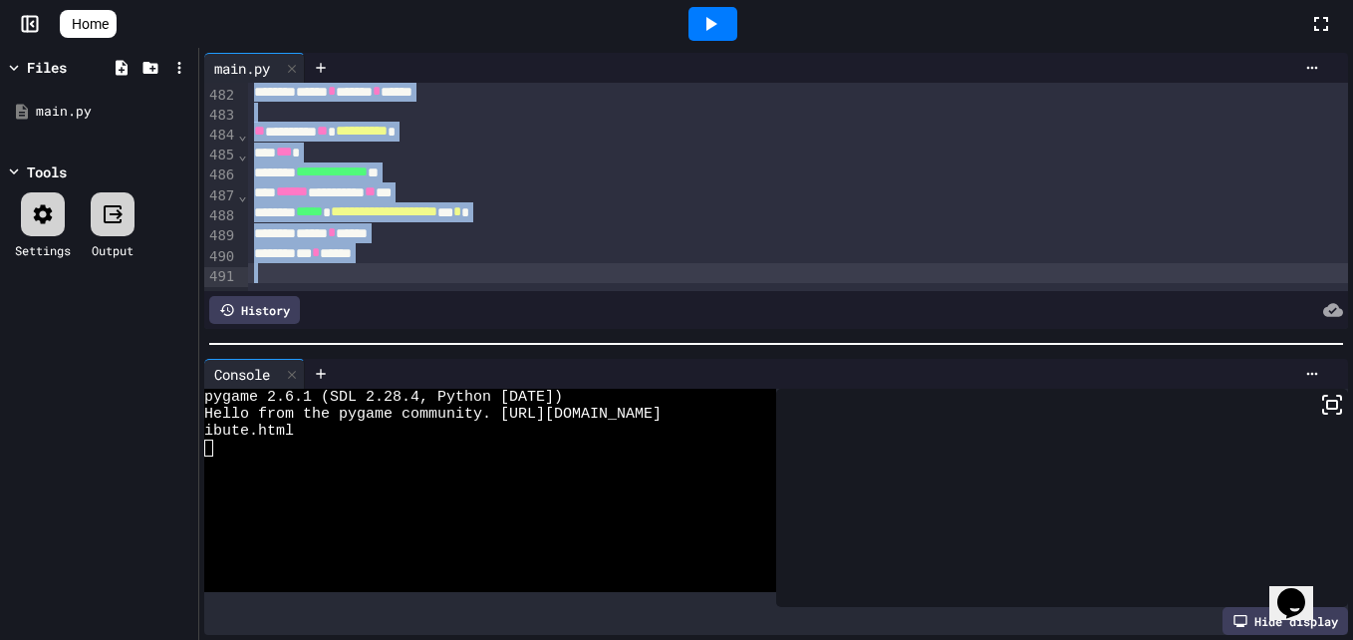
drag, startPoint x: 246, startPoint y: 99, endPoint x: 304, endPoint y: 690, distance: 594.6
click at [304, 639] on html "**********" at bounding box center [676, 320] width 1353 height 640
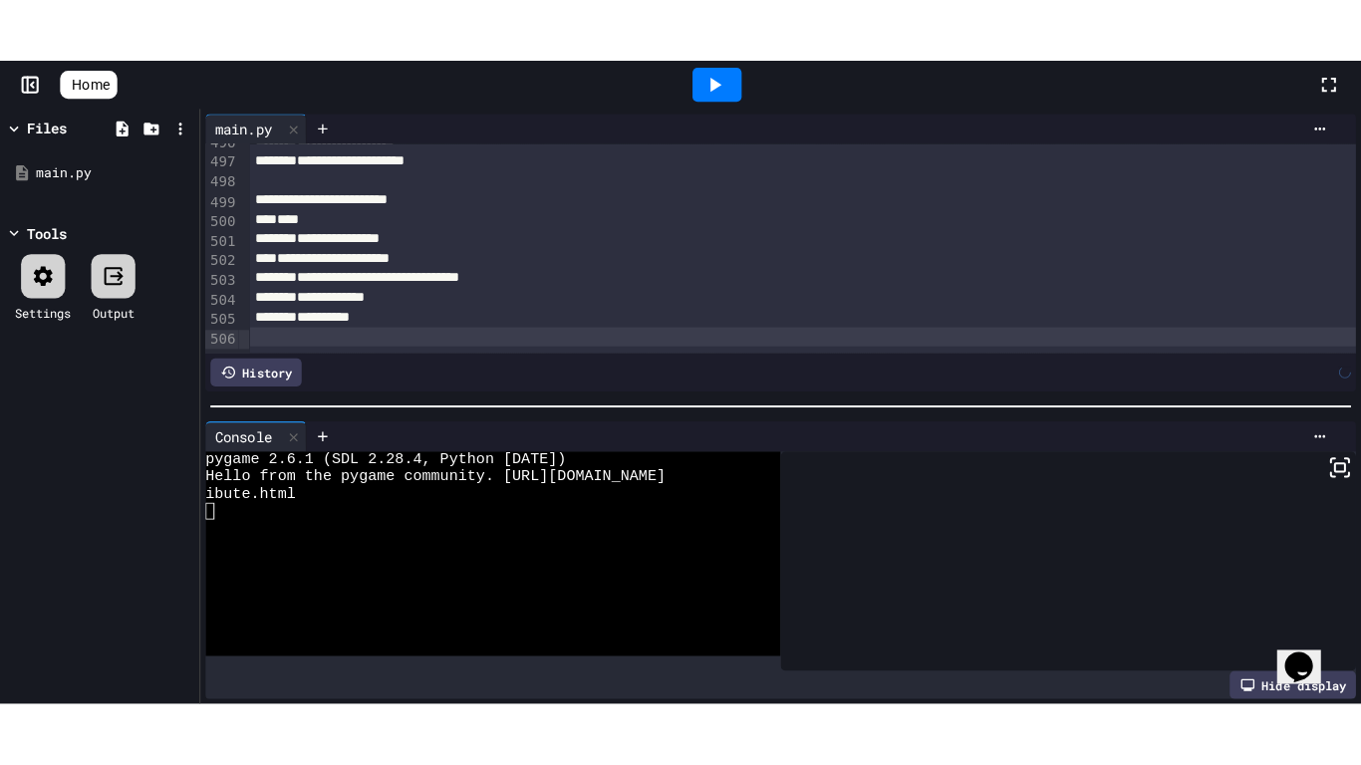
scroll to position [9721, 0]
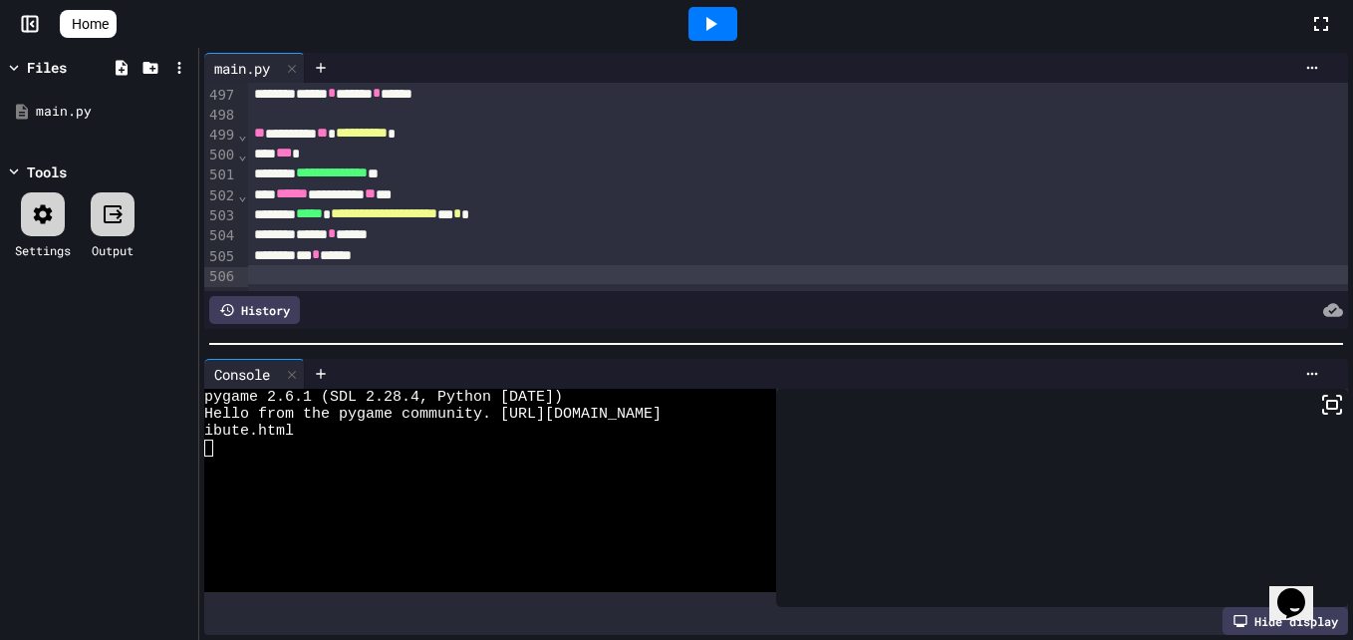
click at [714, 35] on icon at bounding box center [710, 24] width 24 height 24
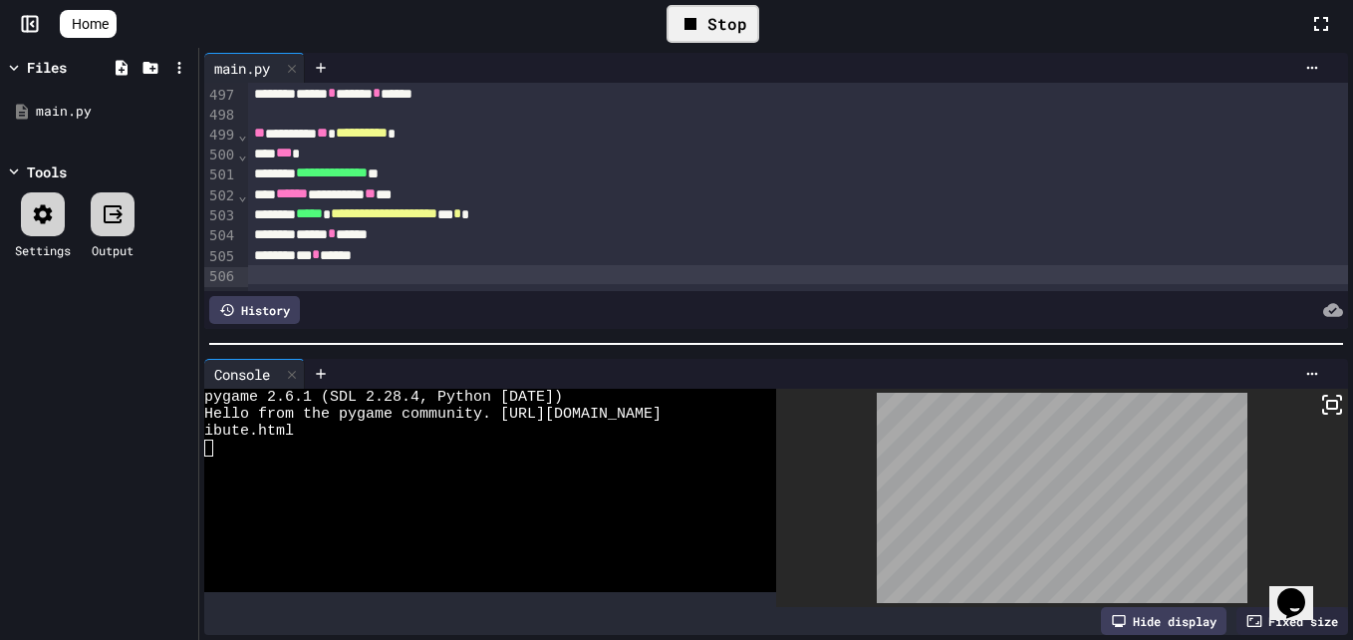
click at [1320, 393] on icon at bounding box center [1332, 405] width 24 height 24
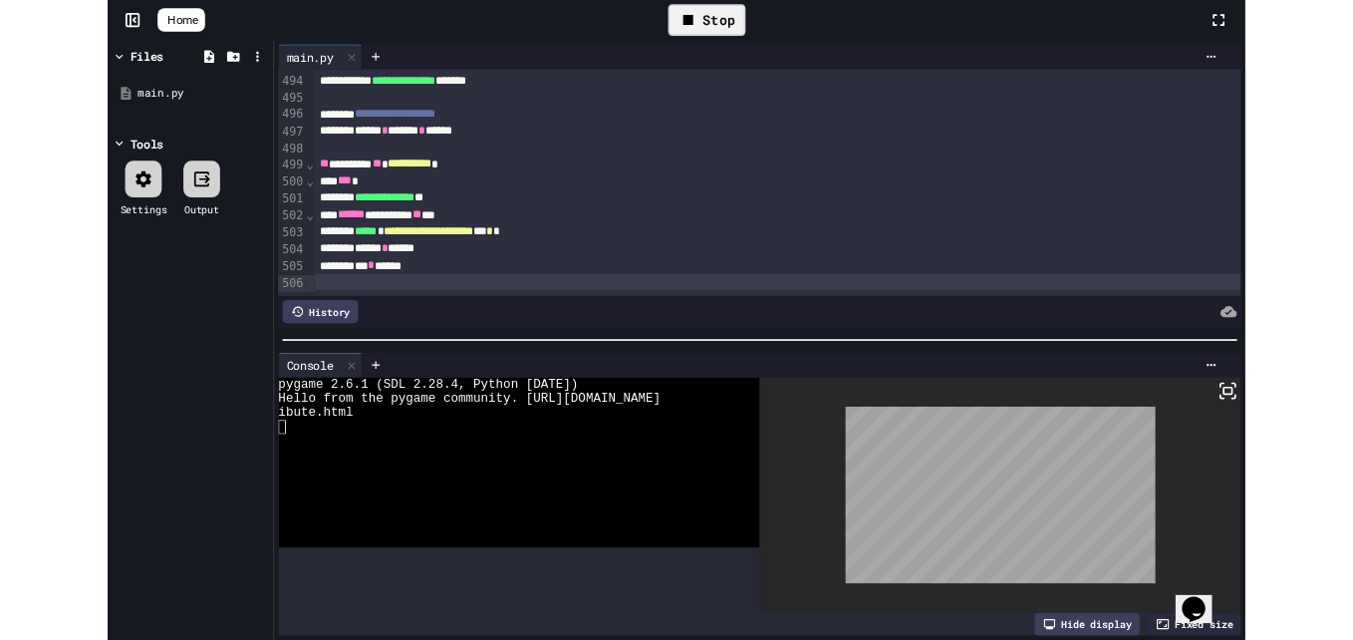
scroll to position [9660, 0]
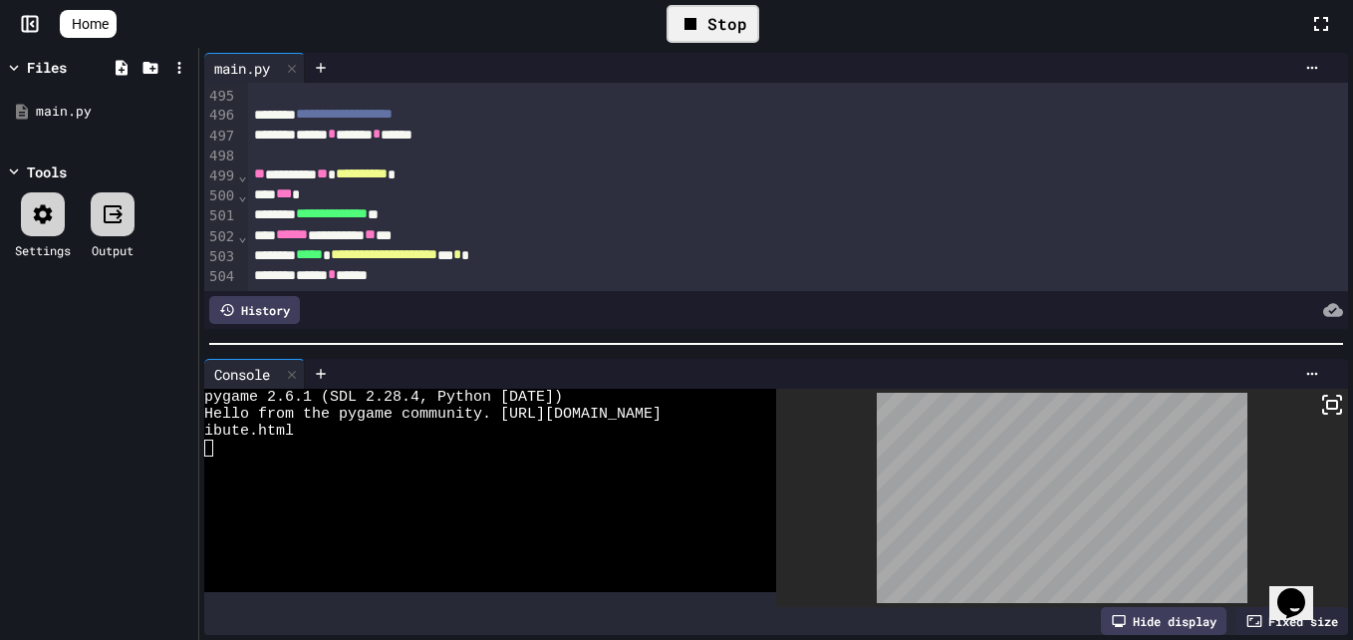
click at [738, 25] on div "Stop" at bounding box center [713, 24] width 93 height 38
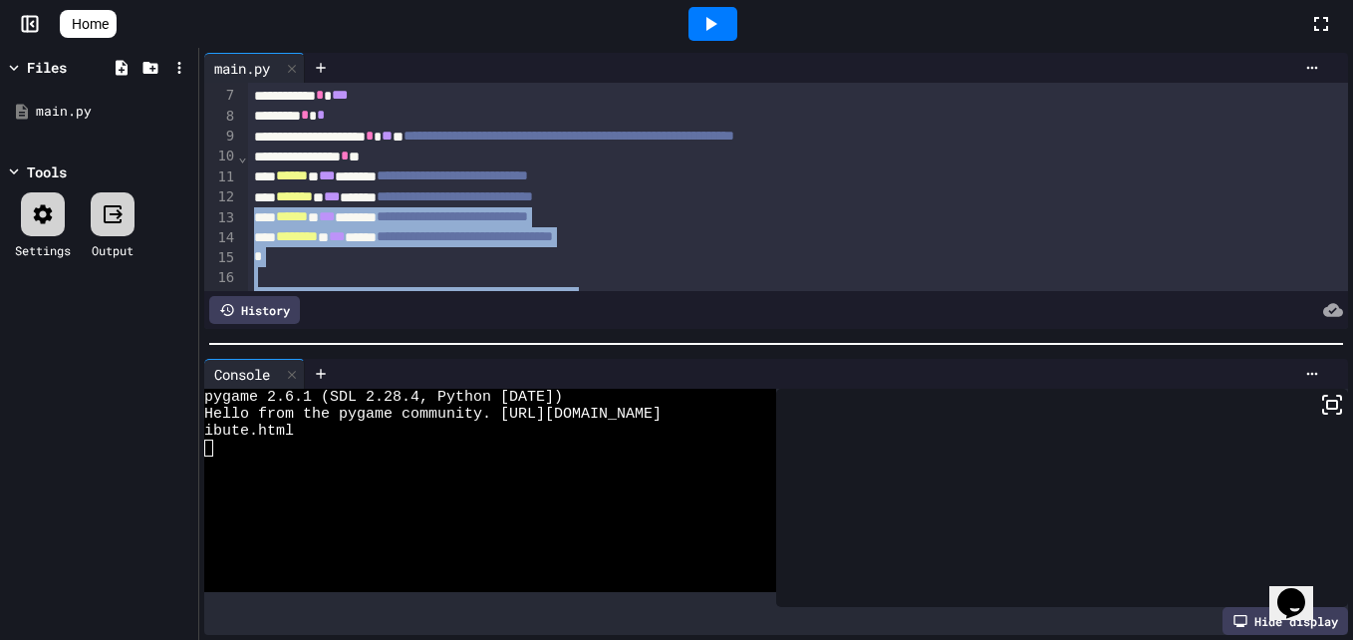
scroll to position [0, 0]
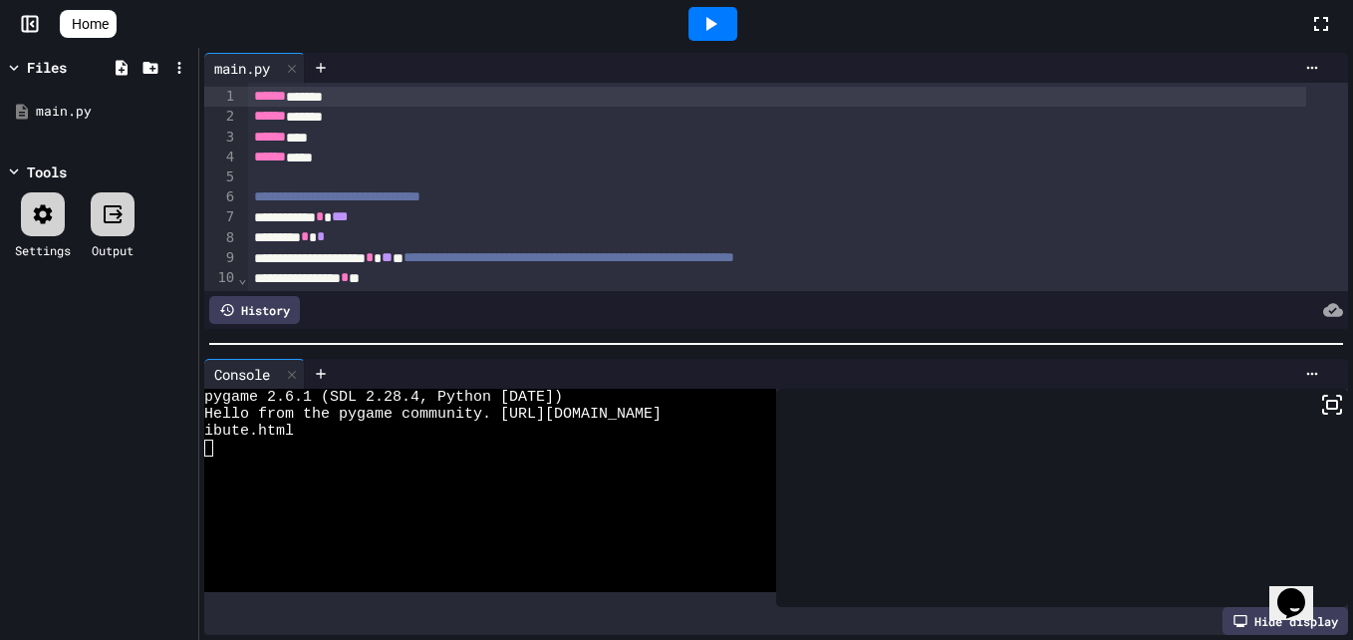
drag, startPoint x: 381, startPoint y: 253, endPoint x: 423, endPoint y: -74, distance: 329.6
click at [423, 0] on html "**********" at bounding box center [676, 320] width 1353 height 640
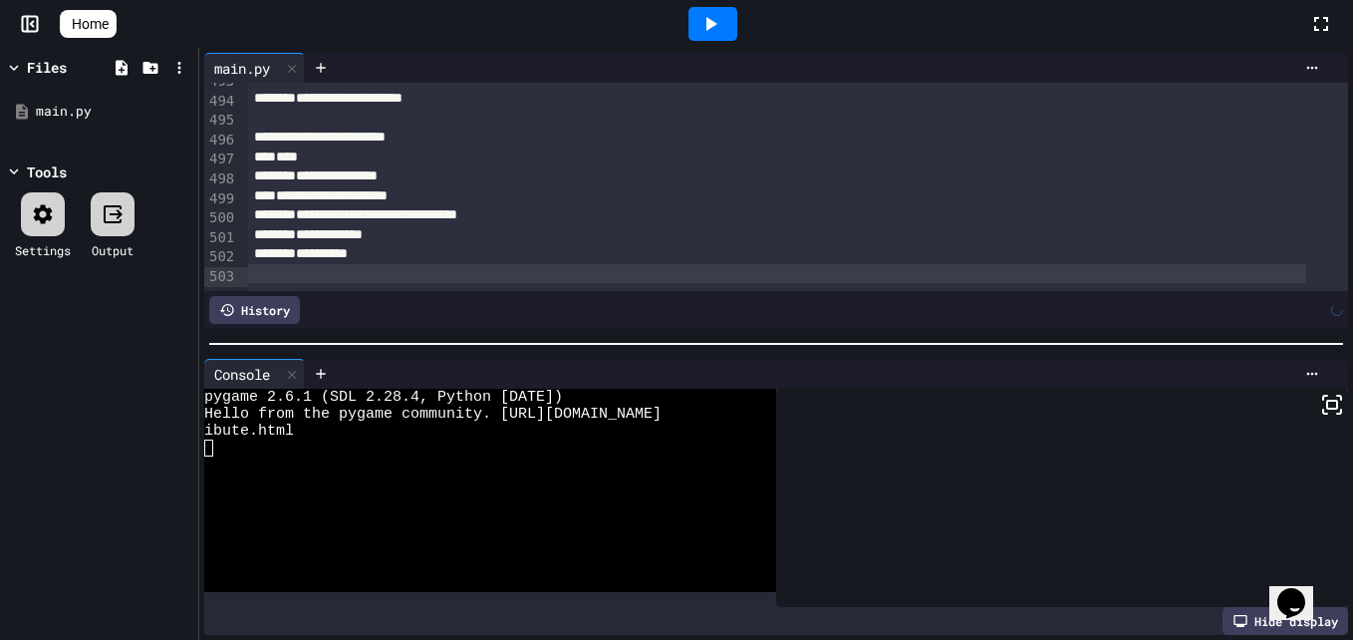
scroll to position [9663, 0]
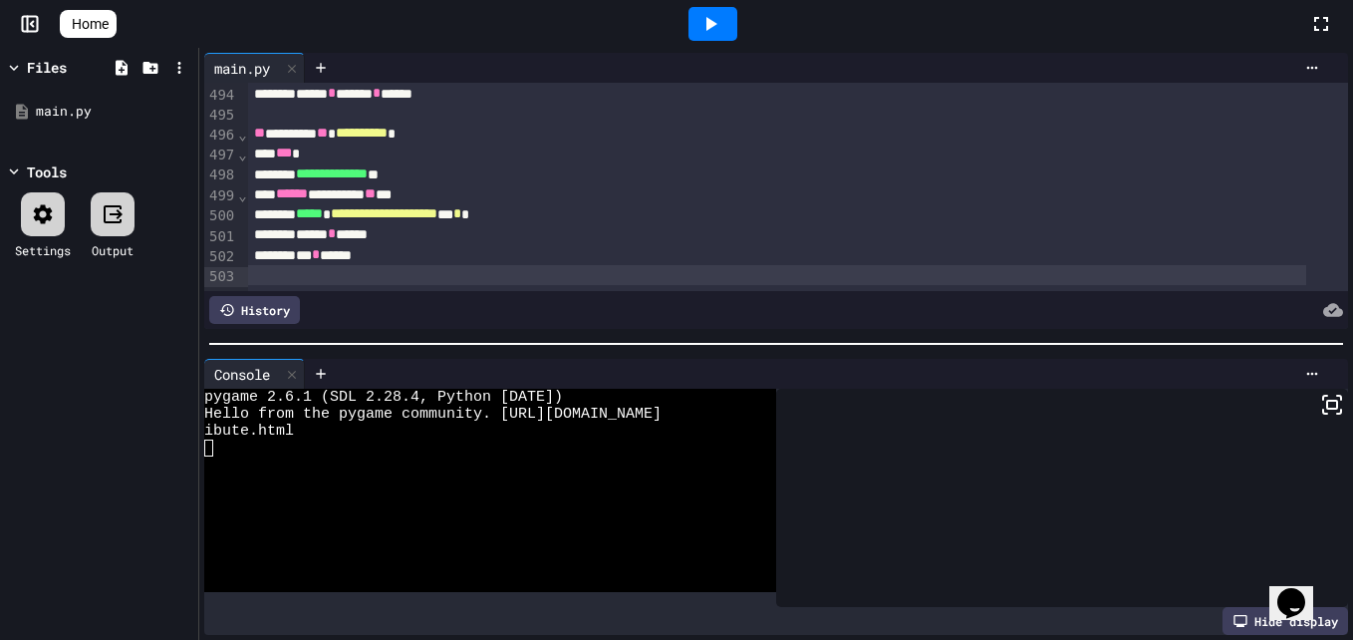
click at [719, 31] on icon at bounding box center [710, 24] width 24 height 24
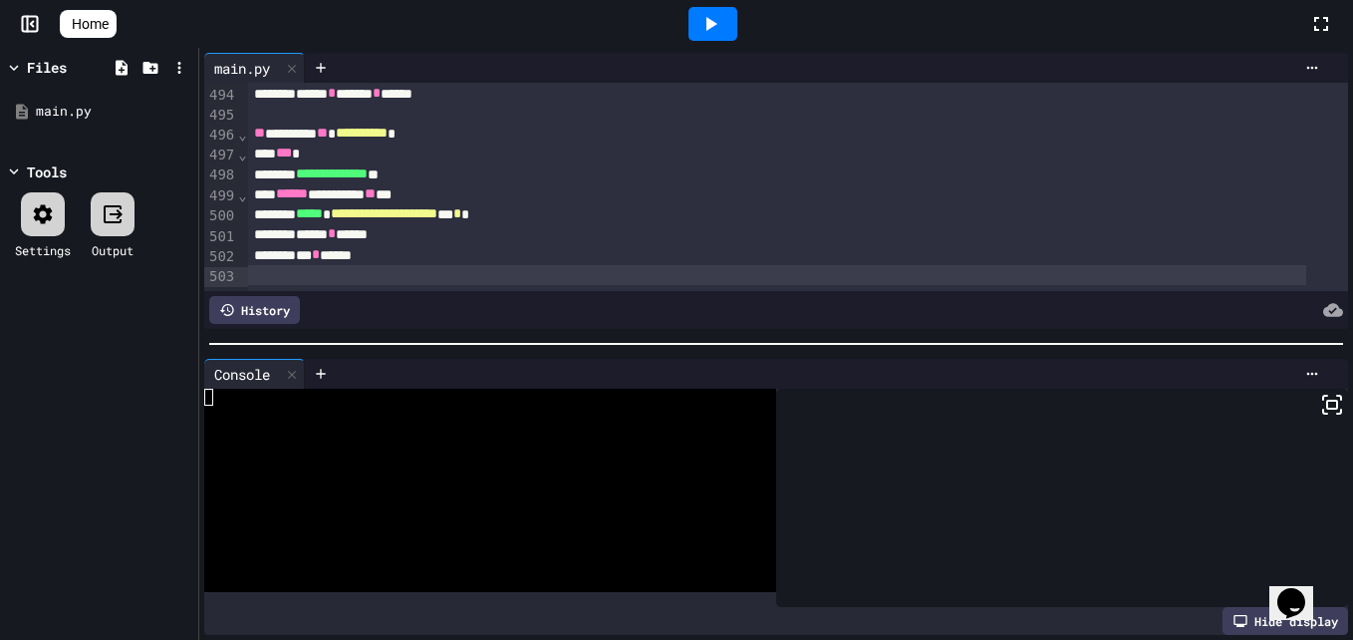
click at [37, 91] on icon "Close" at bounding box center [31, 97] width 12 height 12
click at [735, 28] on div at bounding box center [712, 24] width 49 height 34
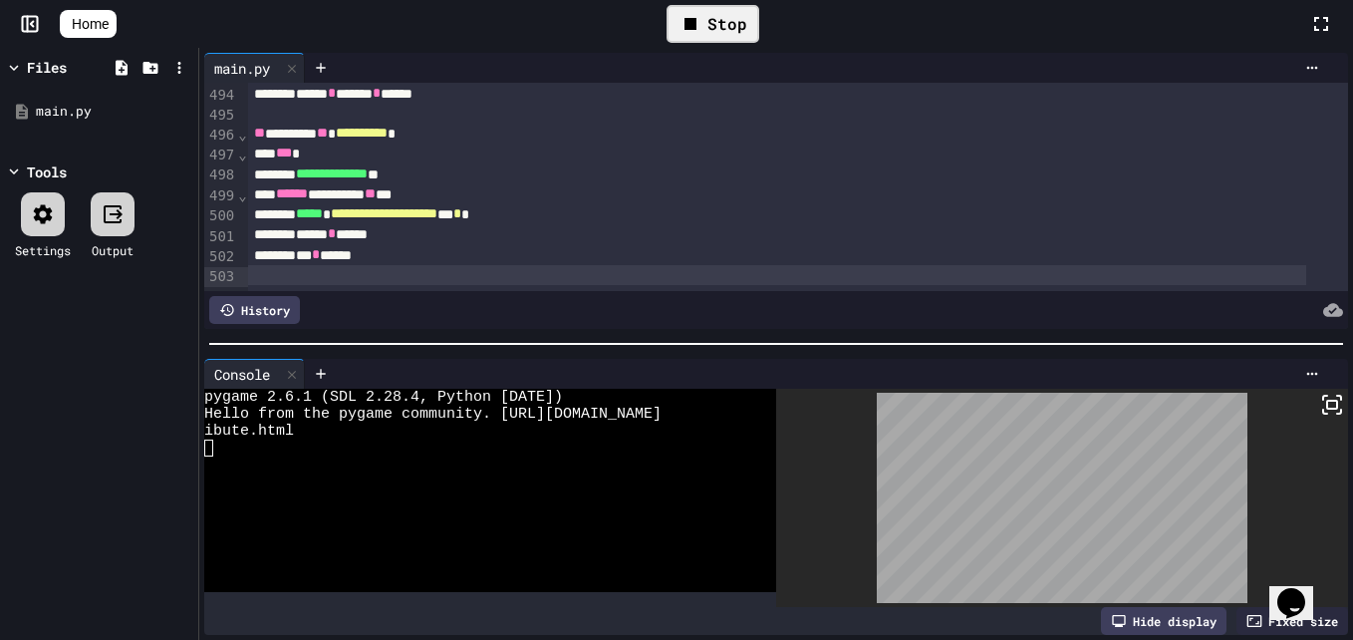
click at [702, 14] on icon at bounding box center [691, 24] width 24 height 24
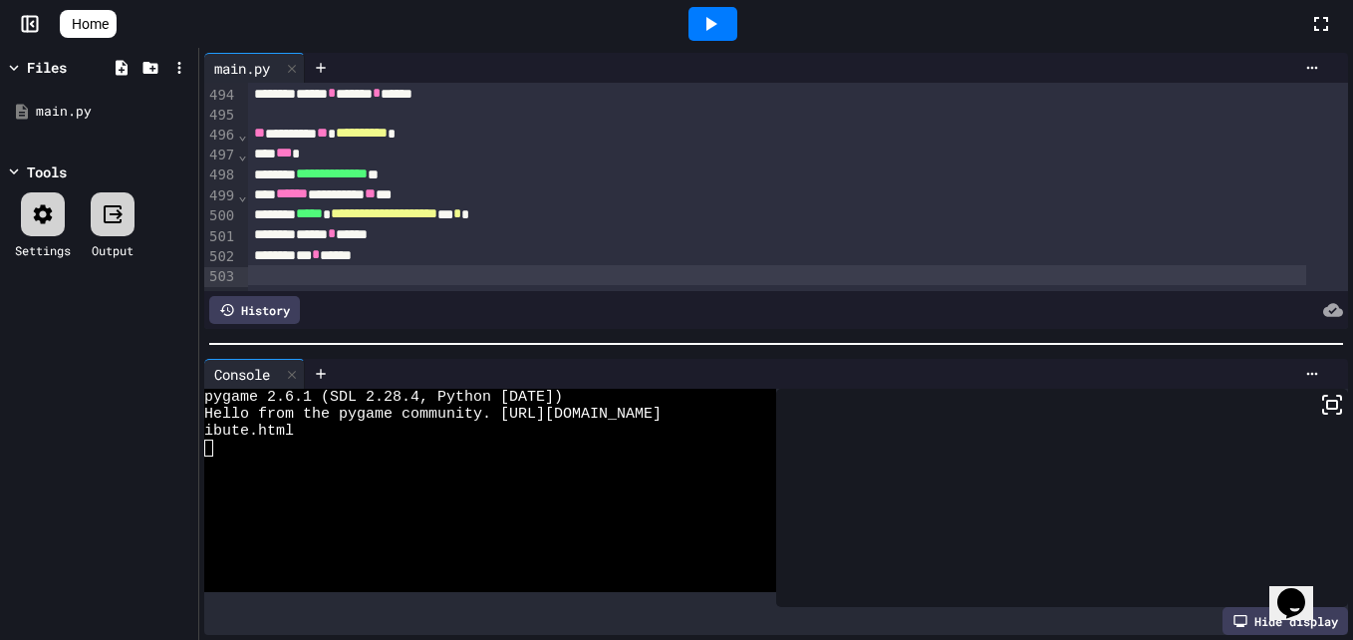
click at [88, 21] on link "Home" at bounding box center [88, 24] width 57 height 28
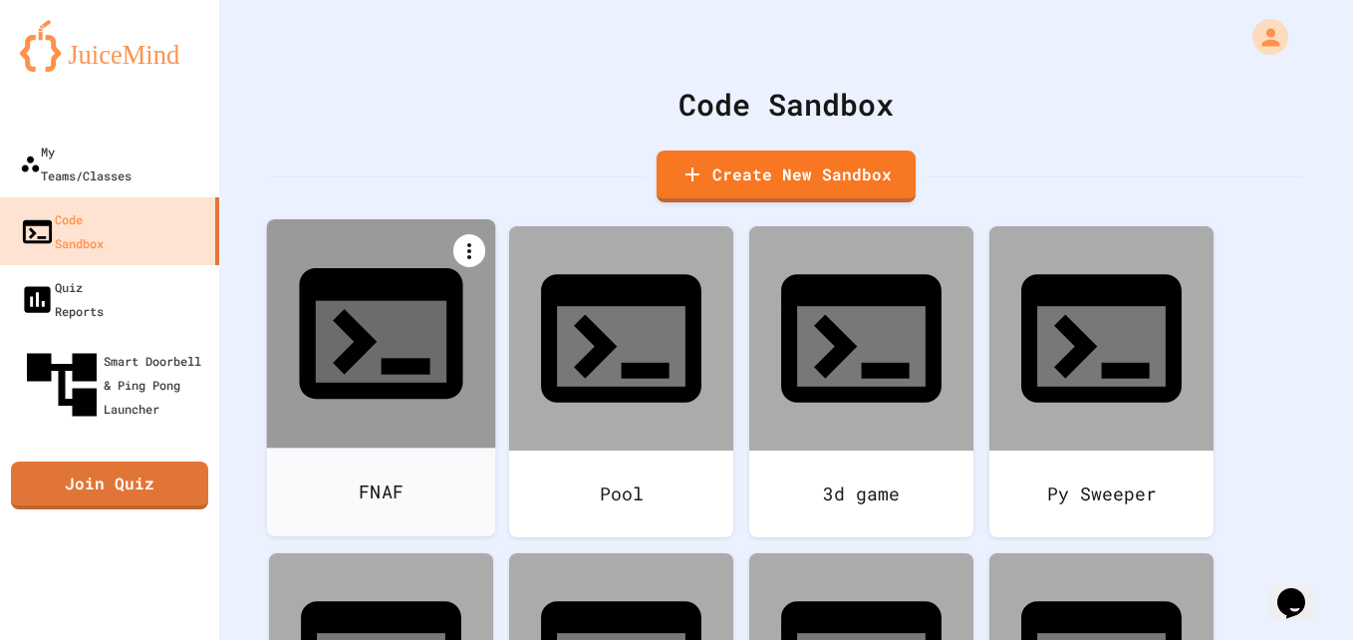
click at [474, 249] on icon at bounding box center [469, 251] width 24 height 24
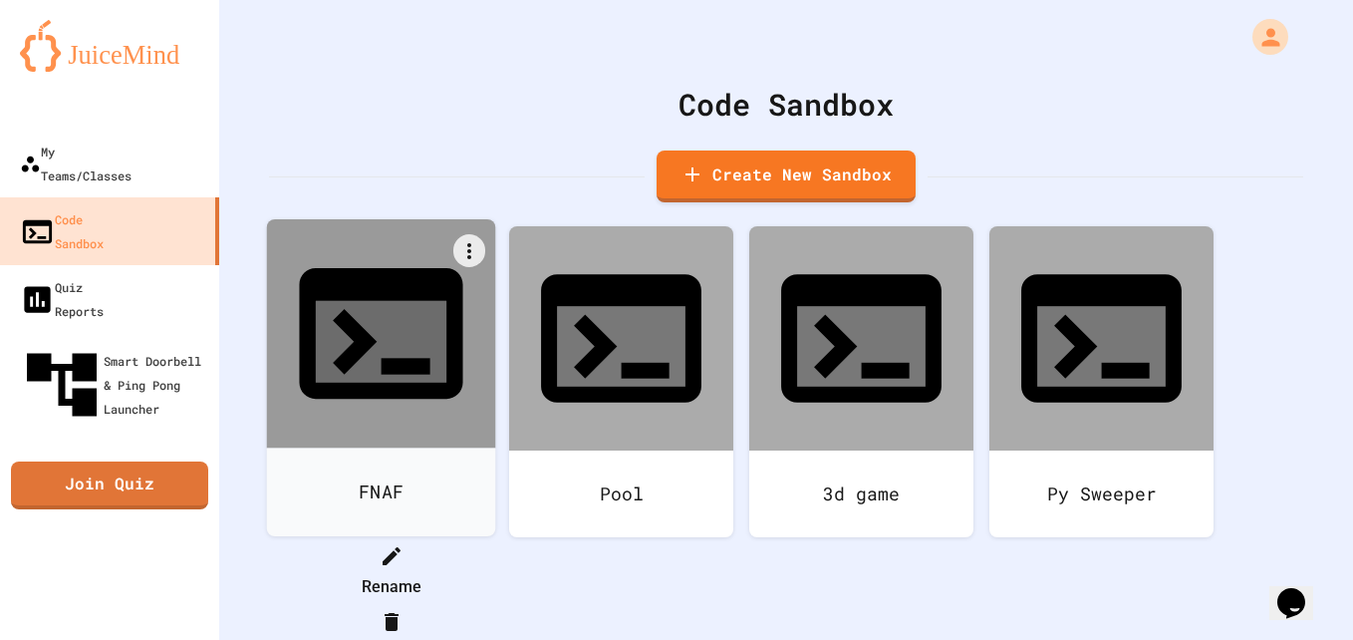
click at [493, 605] on li "Delete" at bounding box center [391, 637] width 204 height 64
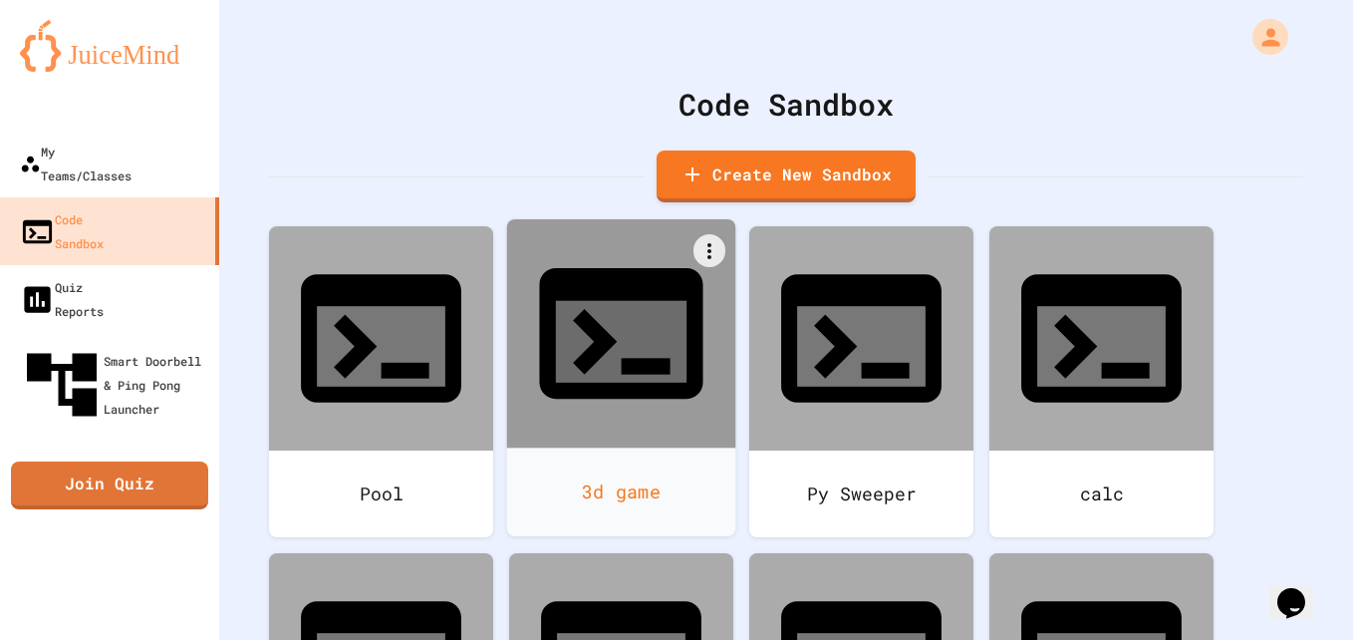
click at [678, 447] on div "3d game" at bounding box center [621, 491] width 229 height 89
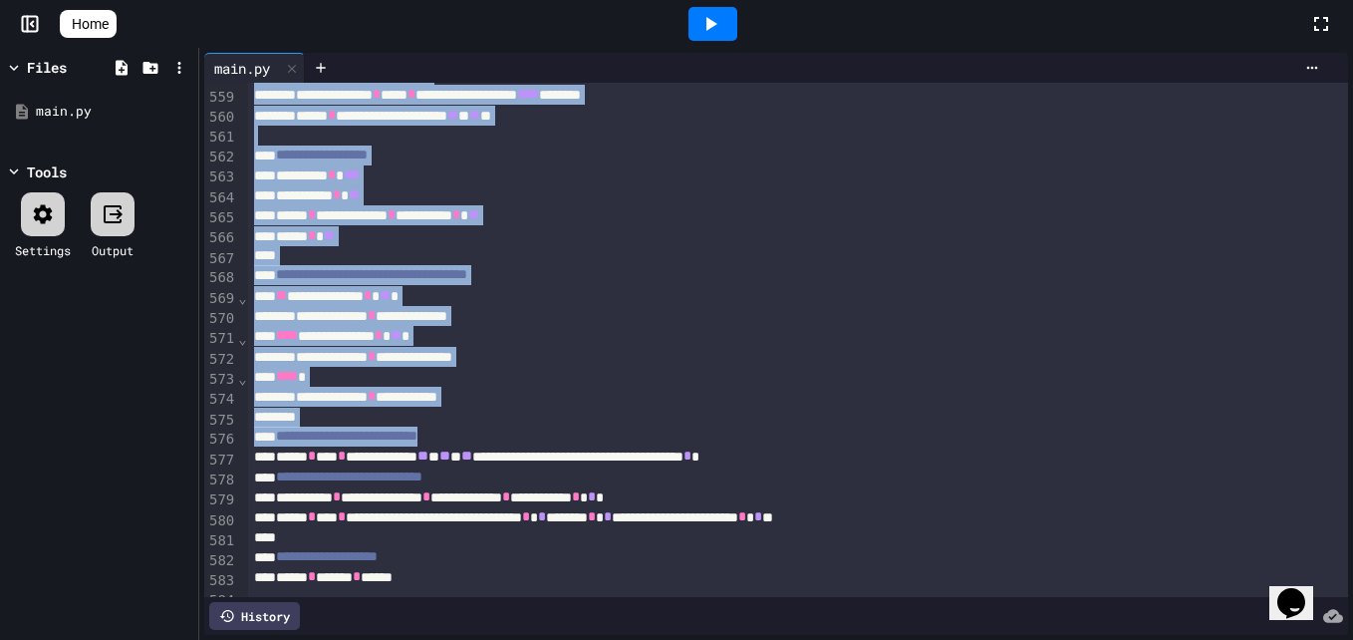
scroll to position [11325, 0]
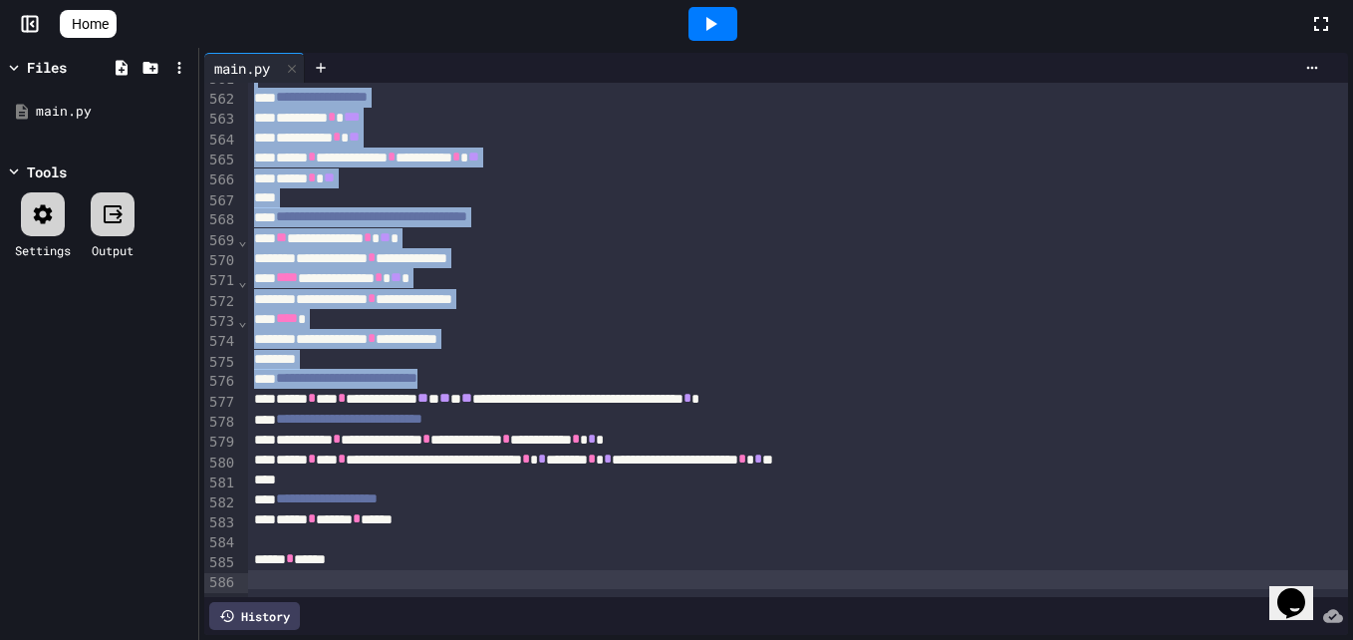
drag, startPoint x: 250, startPoint y: 99, endPoint x: 290, endPoint y: 690, distance: 593.2
copy div "**********"
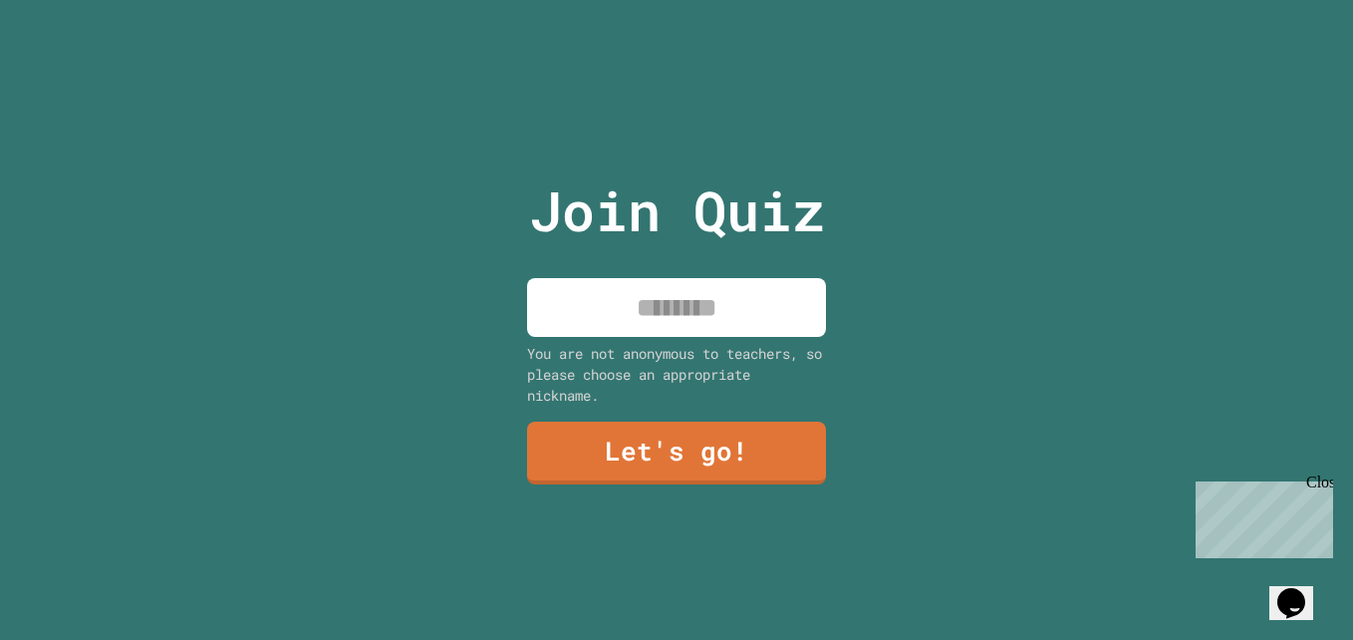
click at [741, 303] on input at bounding box center [676, 307] width 299 height 59
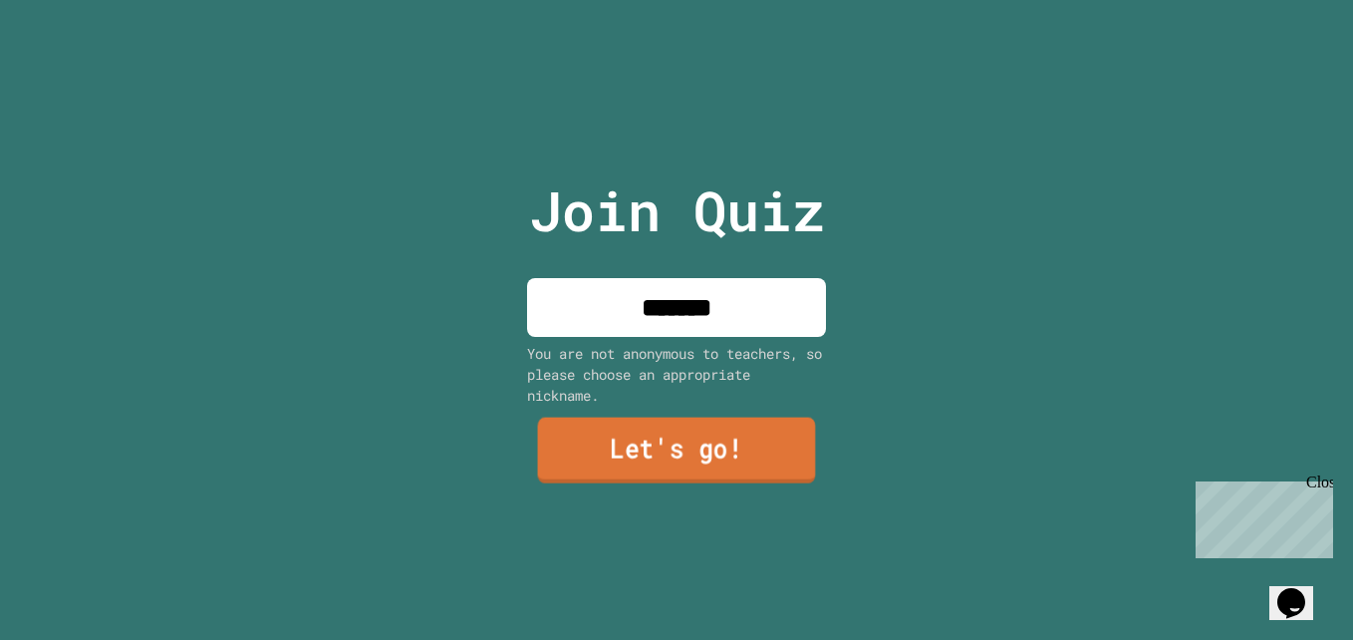
type input "*******"
click at [723, 432] on link "Let's go!" at bounding box center [677, 449] width 278 height 66
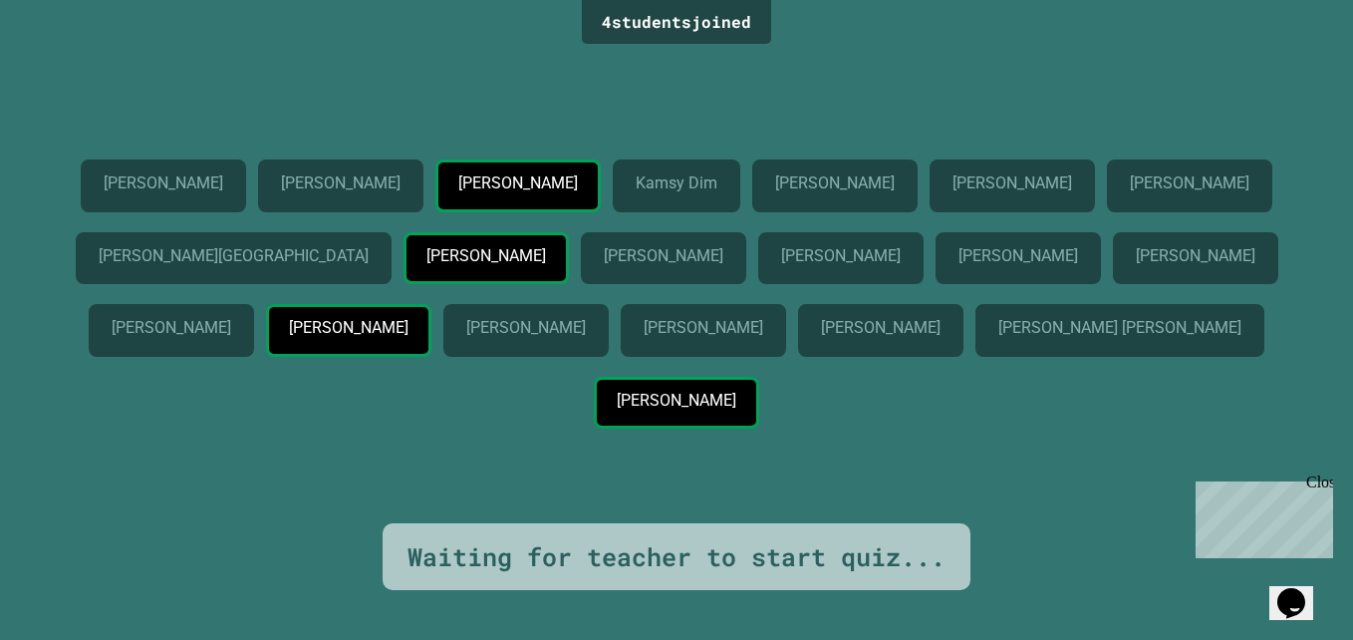
click at [1318, 477] on div "Close" at bounding box center [1318, 485] width 25 height 25
